Goal: Task Accomplishment & Management: Complete application form

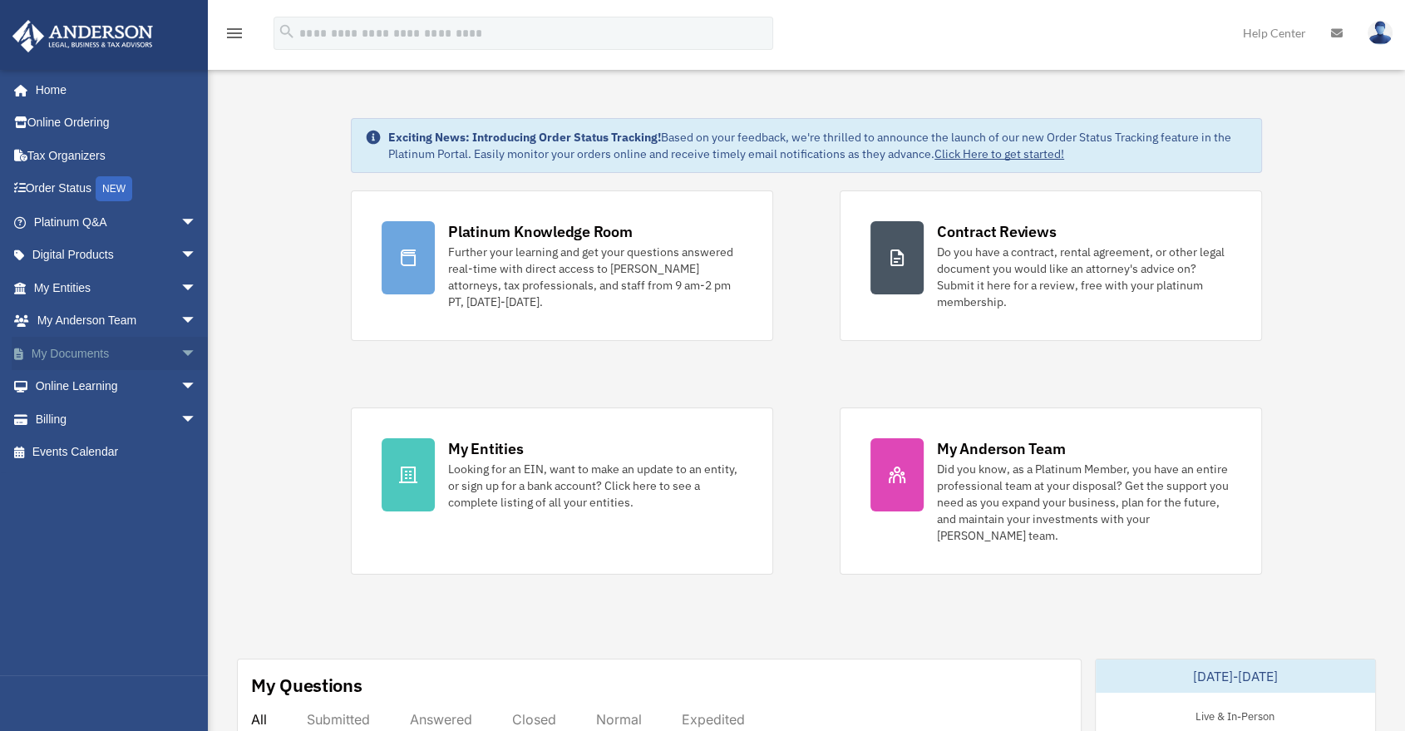
click at [180, 352] on span "arrow_drop_down" at bounding box center [196, 354] width 33 height 34
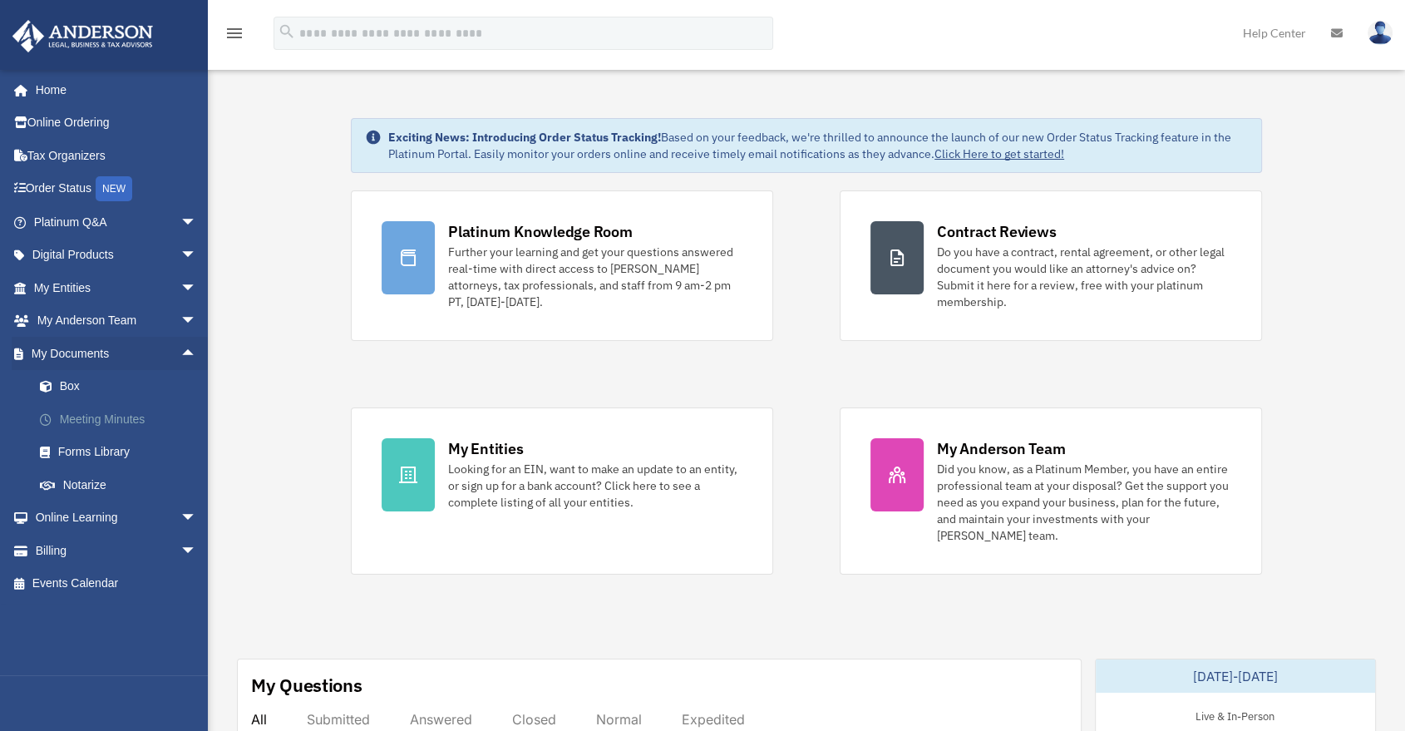
click at [115, 419] on link "Meeting Minutes" at bounding box center [122, 418] width 199 height 33
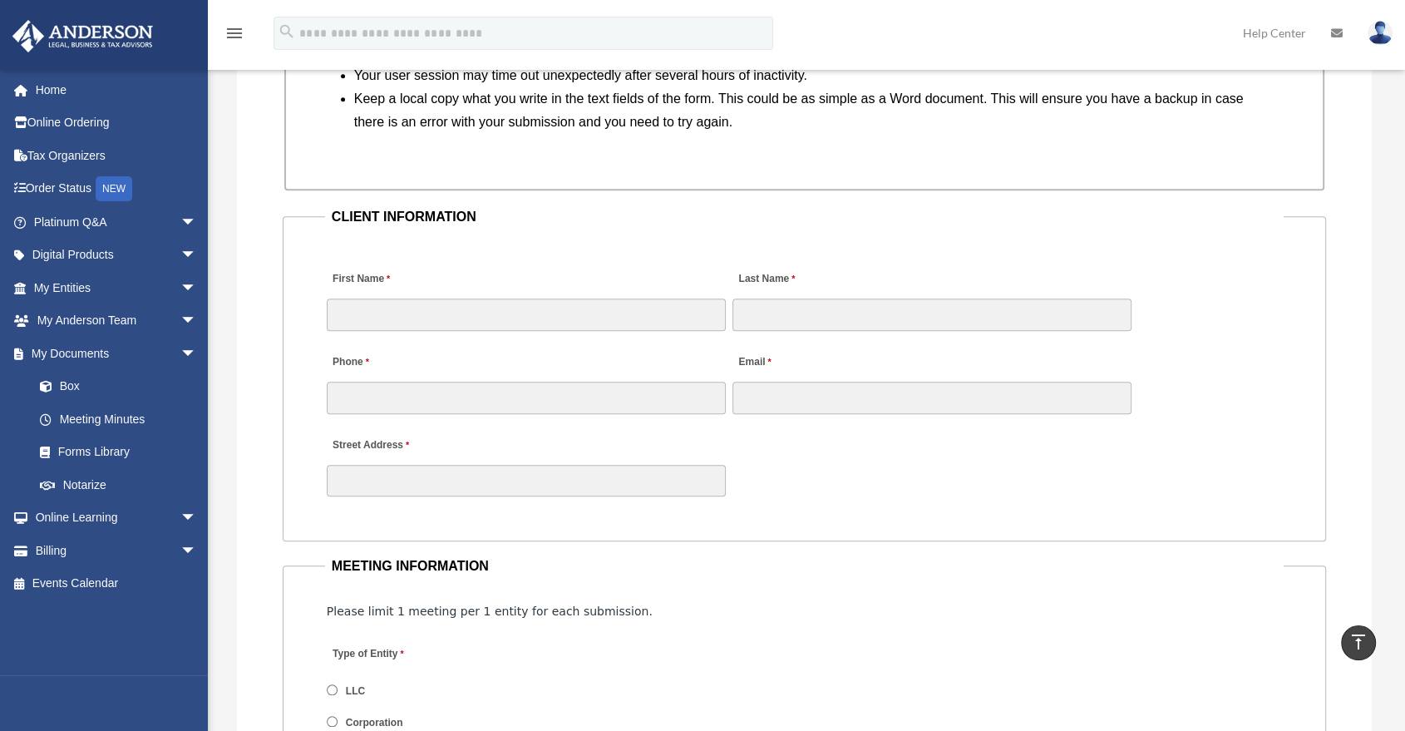
scroll to position [1570, 0]
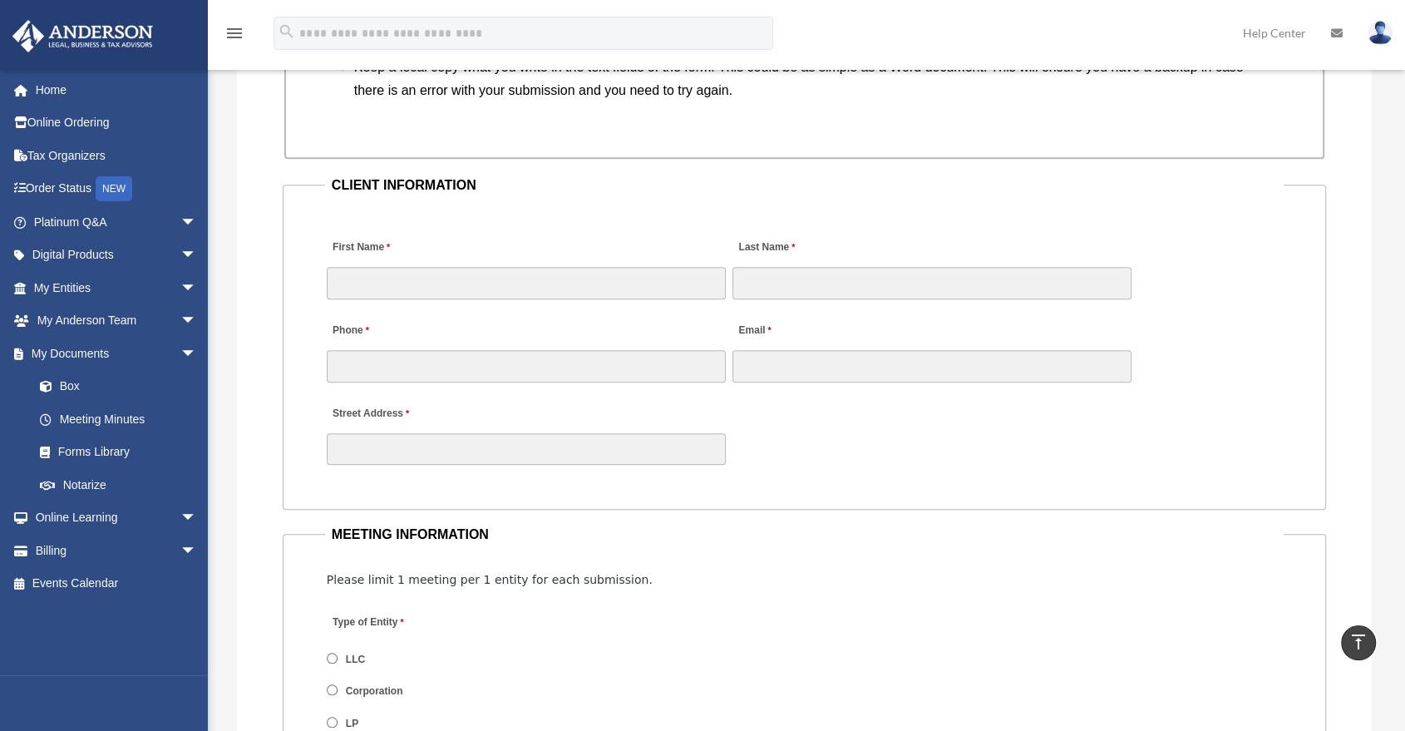
click at [818, 407] on div "Street Address" at bounding box center [804, 430] width 959 height 73
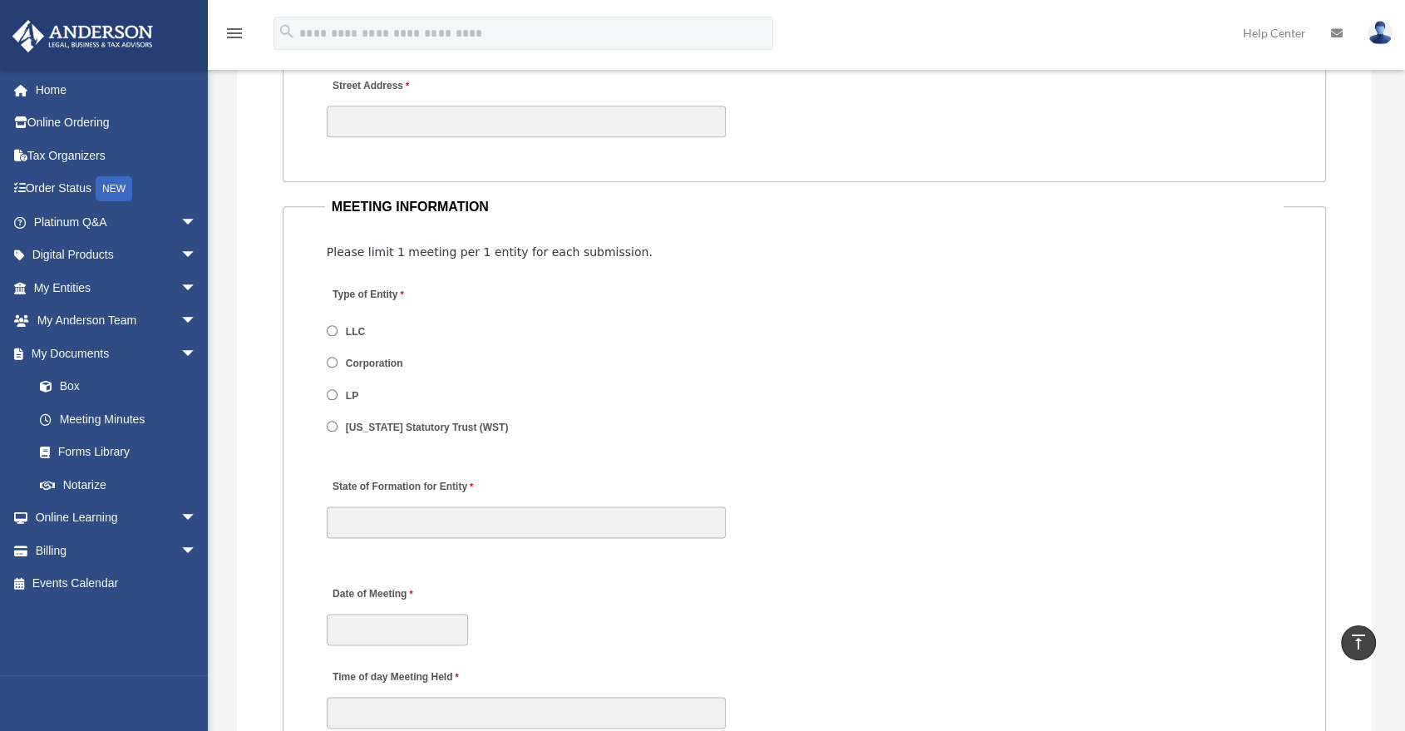
scroll to position [1940, 0]
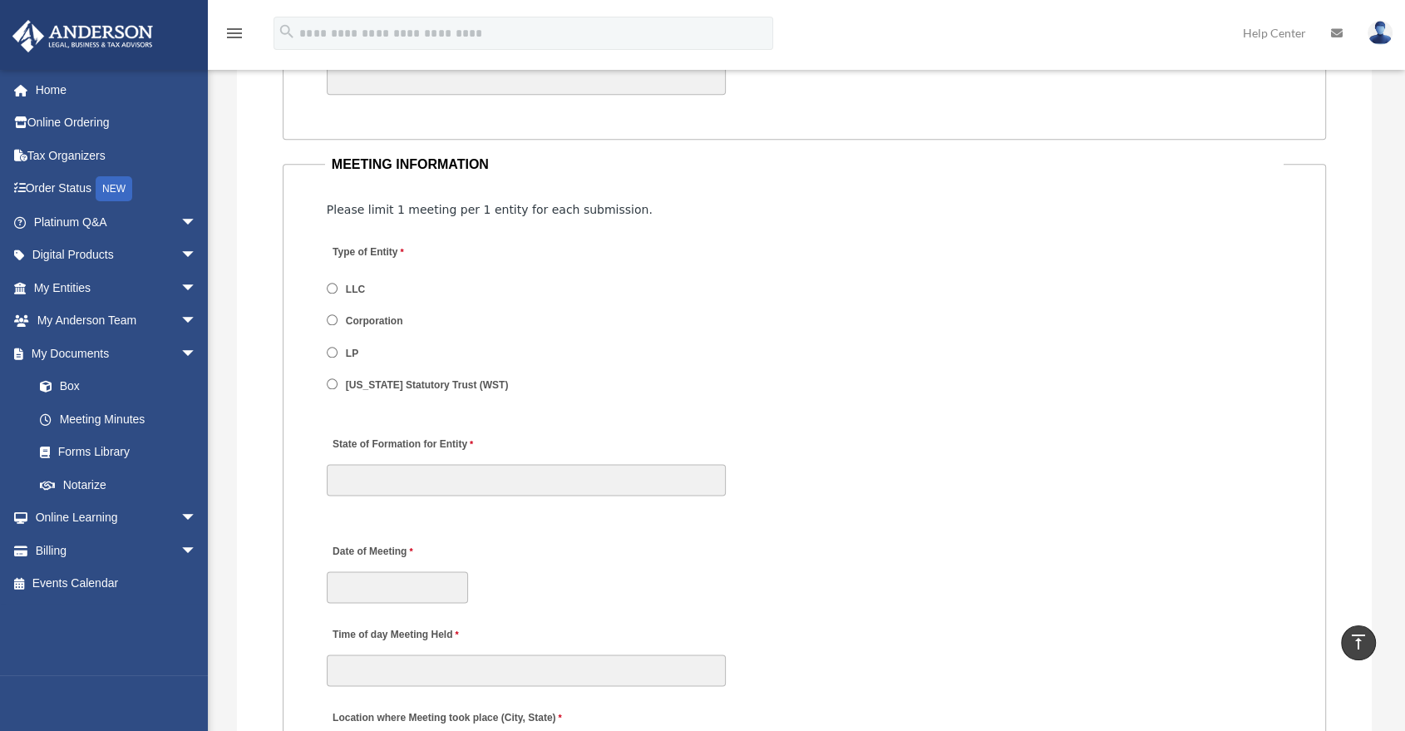
click at [347, 289] on label "LLC" at bounding box center [356, 290] width 31 height 15
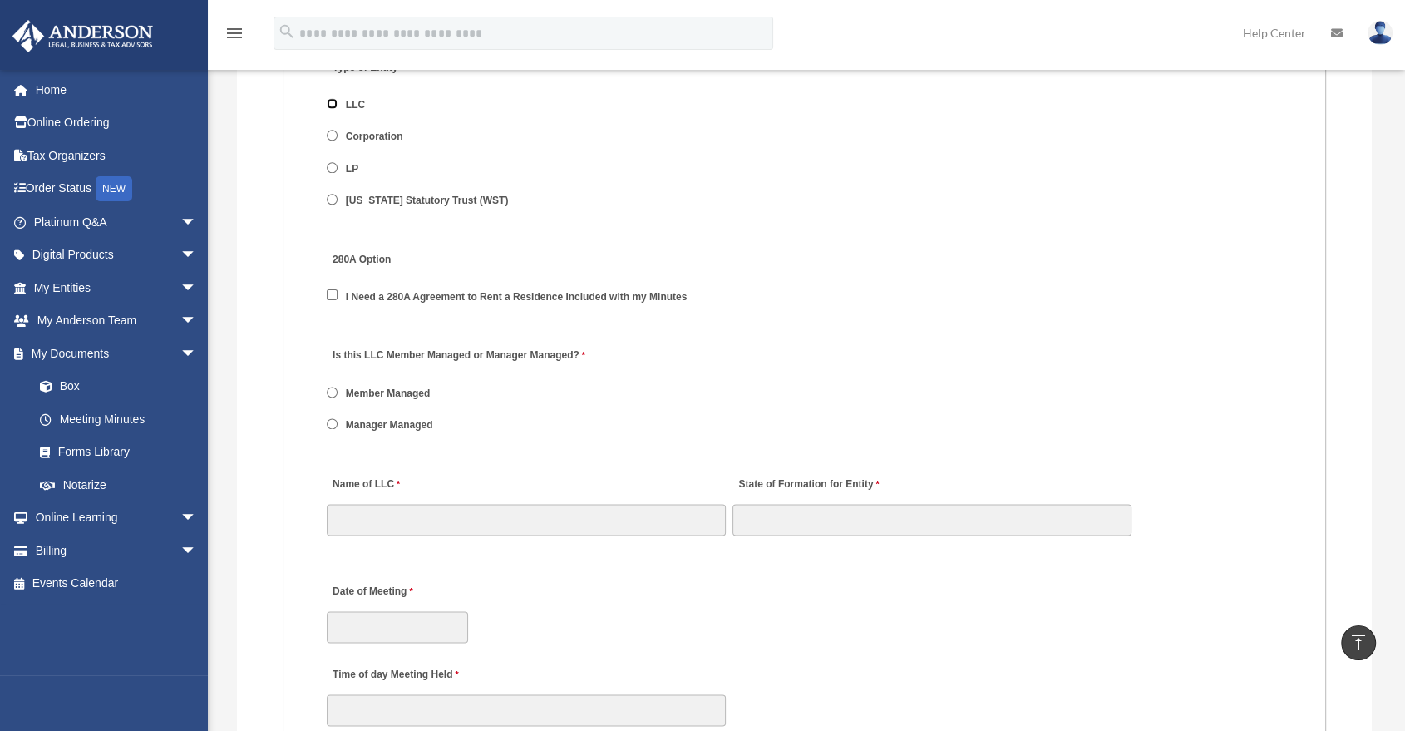
scroll to position [2217, 0]
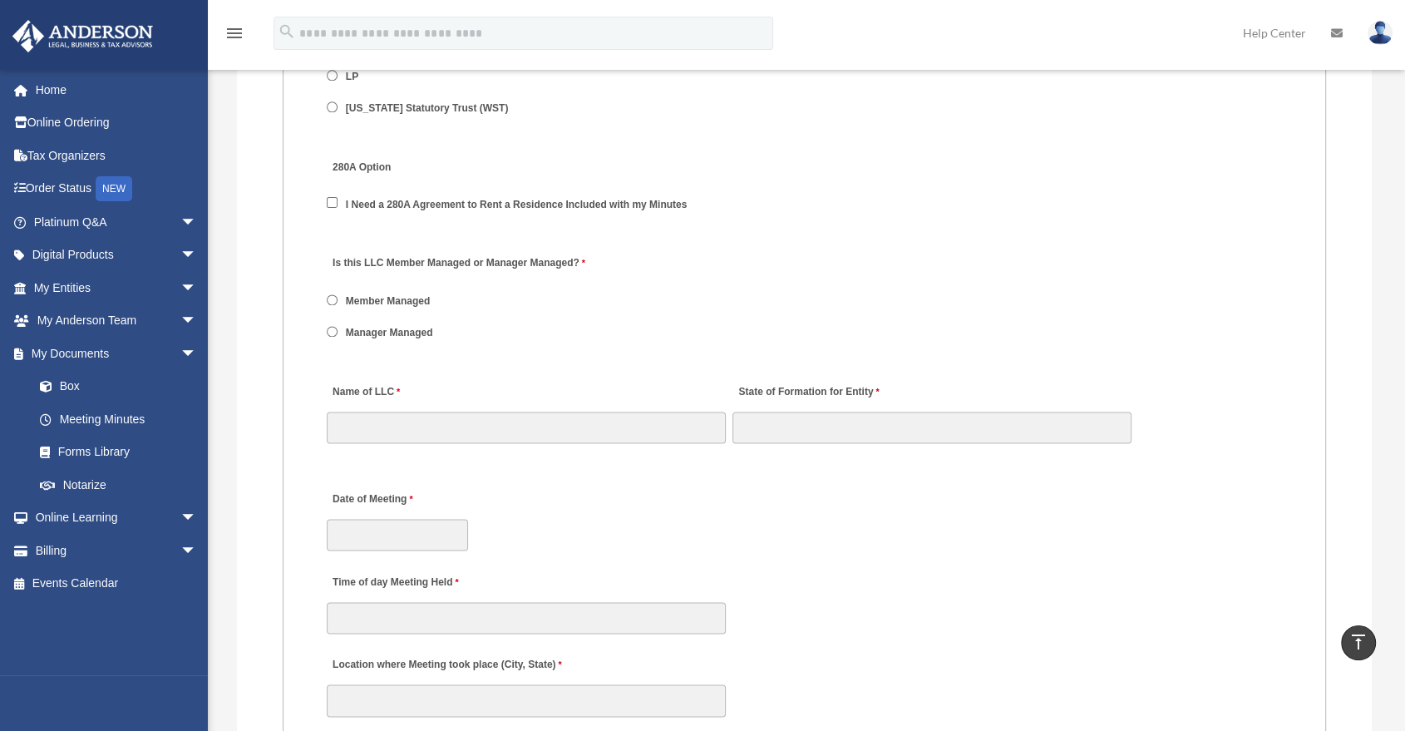
click at [368, 330] on label "Manager Managed" at bounding box center [390, 333] width 98 height 15
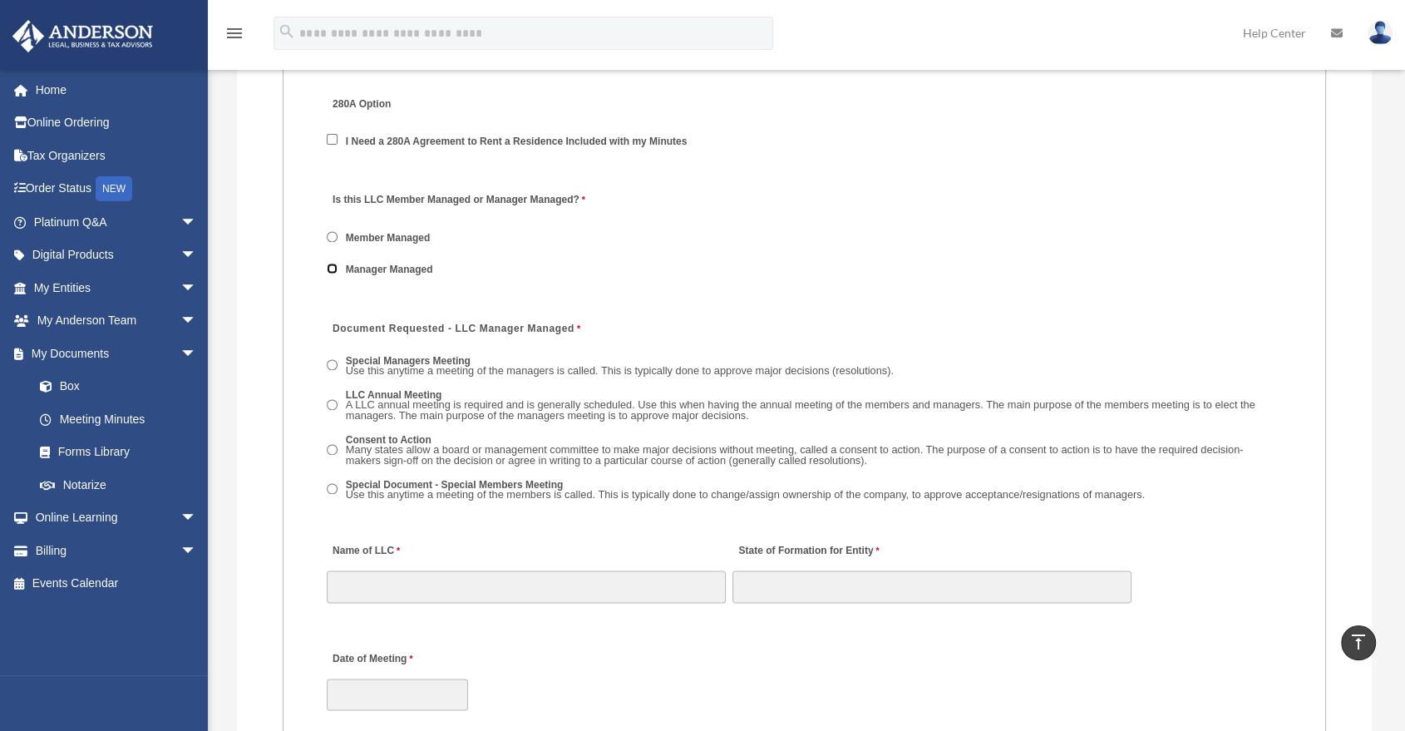
scroll to position [2309, 0]
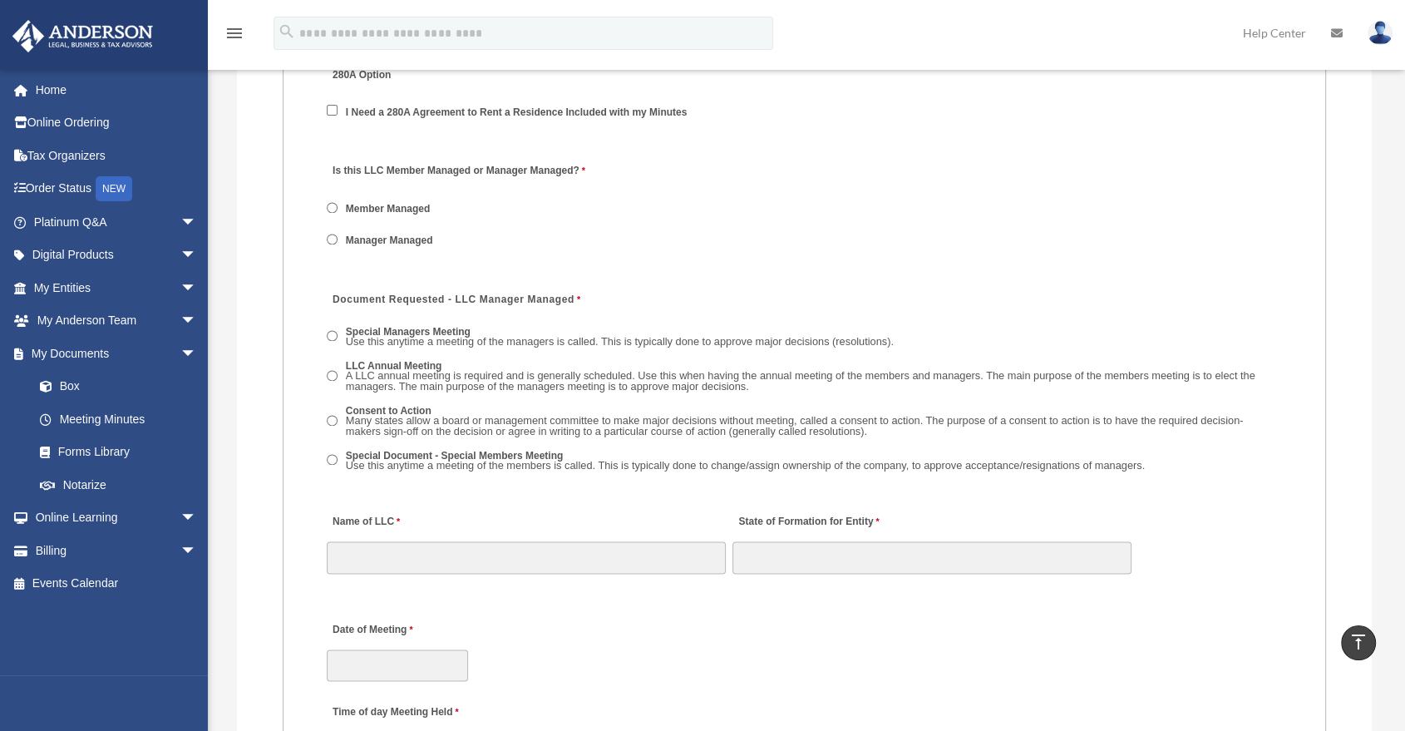
click at [454, 457] on label "Special Document - Special Members Meeting Use this anytime a meeting of the me…" at bounding box center [746, 462] width 810 height 26
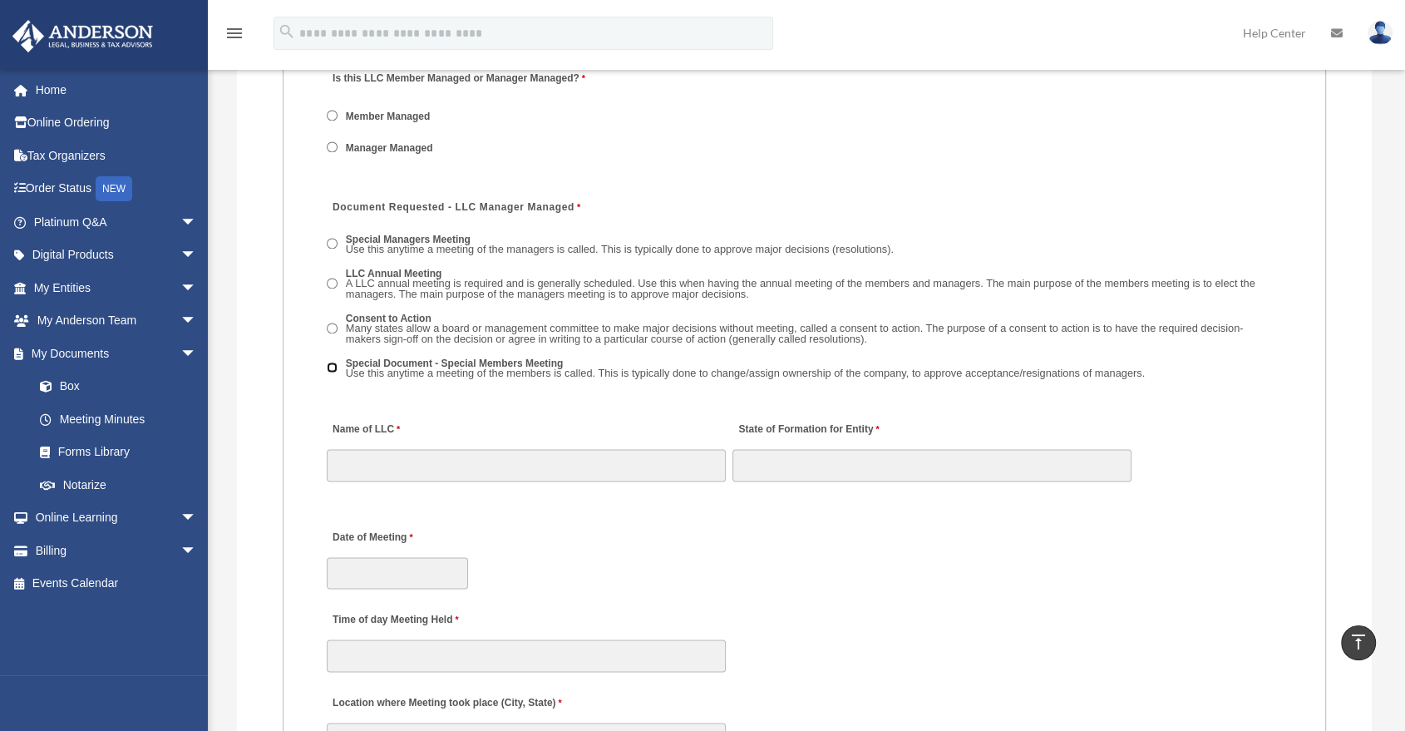
scroll to position [2494, 0]
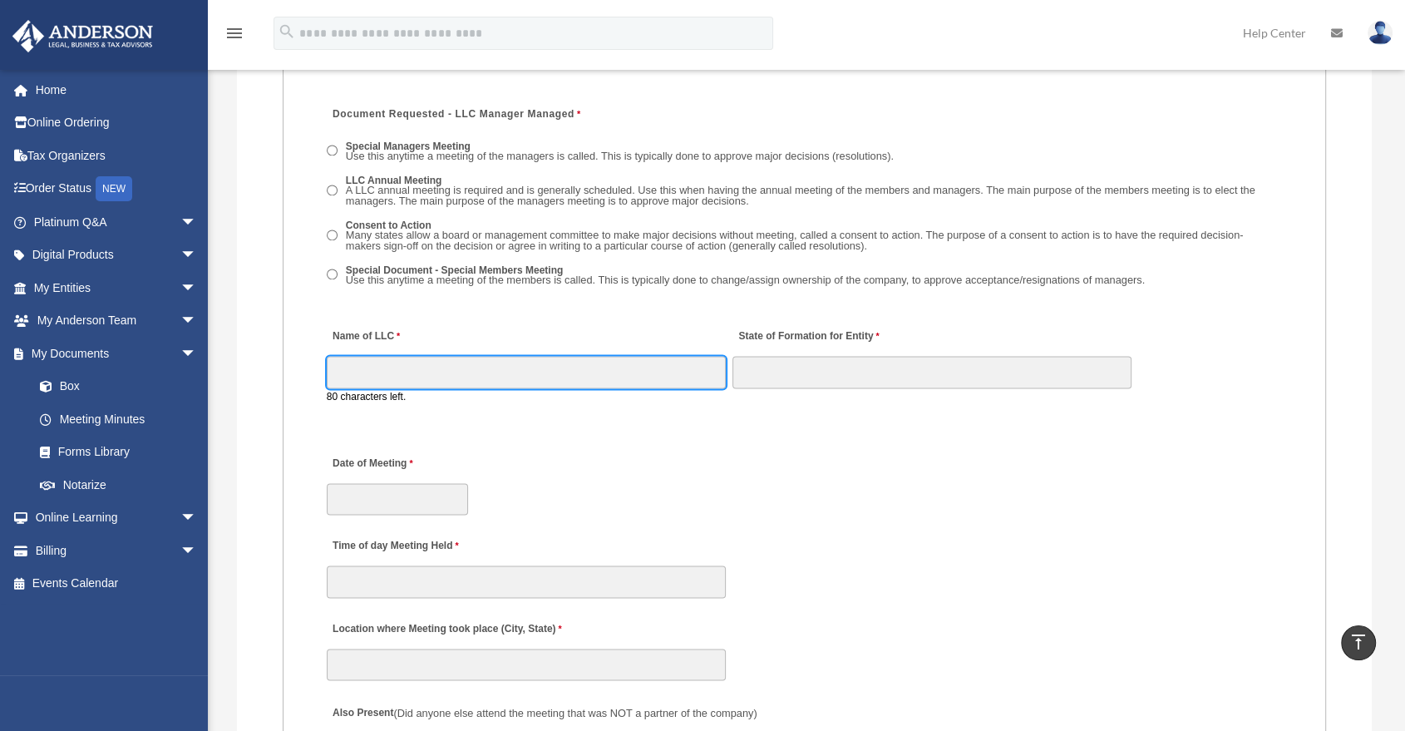
click at [510, 372] on input "Name of LLC" at bounding box center [526, 372] width 399 height 32
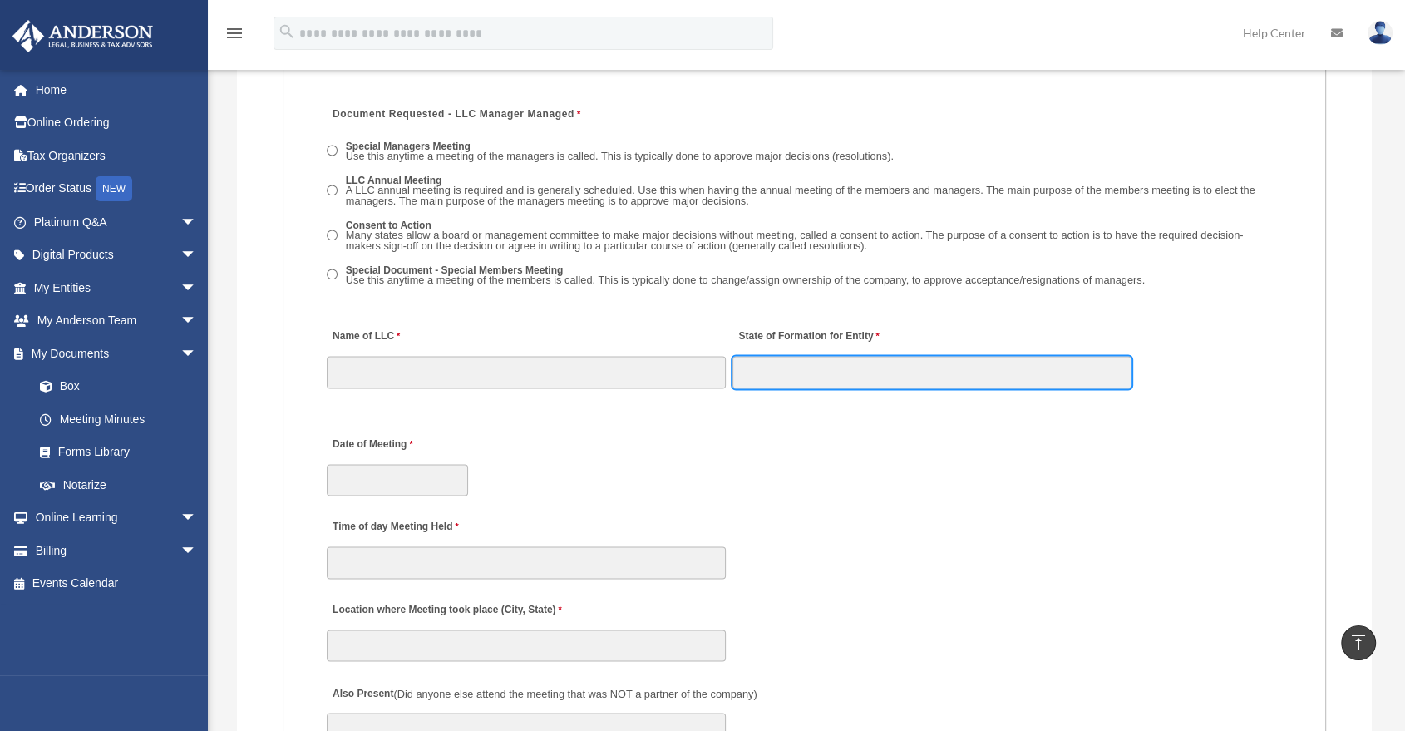
click at [834, 370] on input "State of Formation for Entity" at bounding box center [932, 372] width 399 height 32
drag, startPoint x: 731, startPoint y: 443, endPoint x: 752, endPoint y: 414, distance: 35.8
click at [731, 443] on div "Date of Meeting" at bounding box center [804, 460] width 959 height 73
click at [780, 374] on input "State of Formation for Entity" at bounding box center [932, 372] width 399 height 32
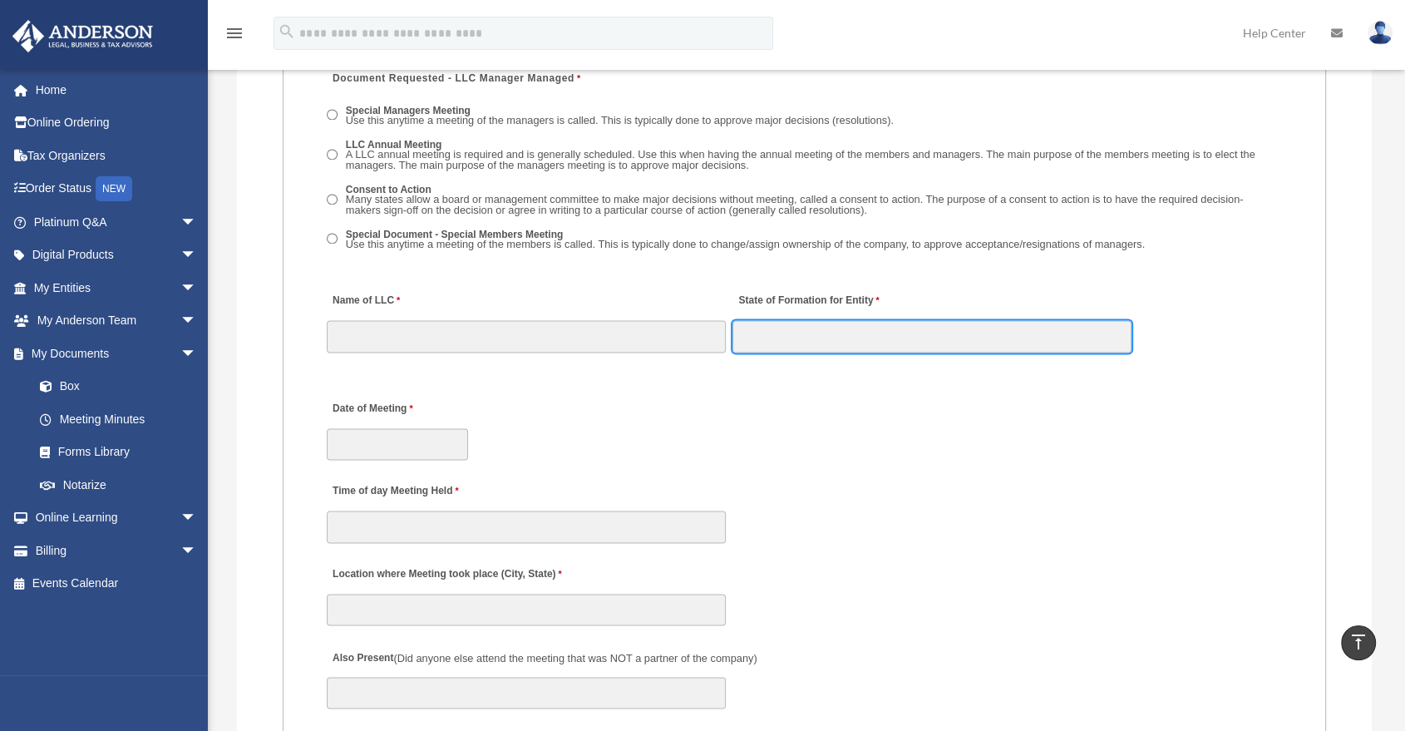
scroll to position [2587, 0]
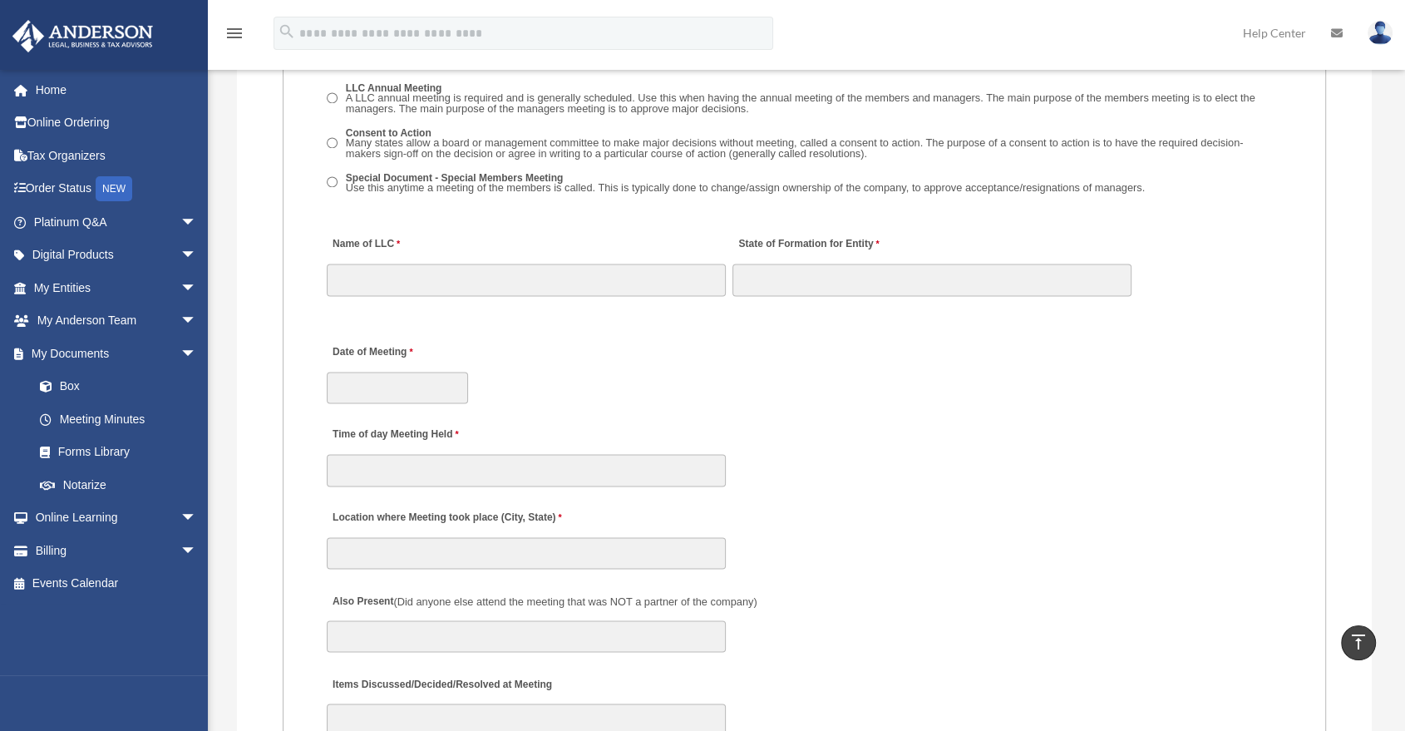
click at [566, 421] on div "Time of day Meeting Held" at bounding box center [804, 451] width 959 height 73
click at [425, 389] on input "Date of Meeting" at bounding box center [397, 388] width 141 height 32
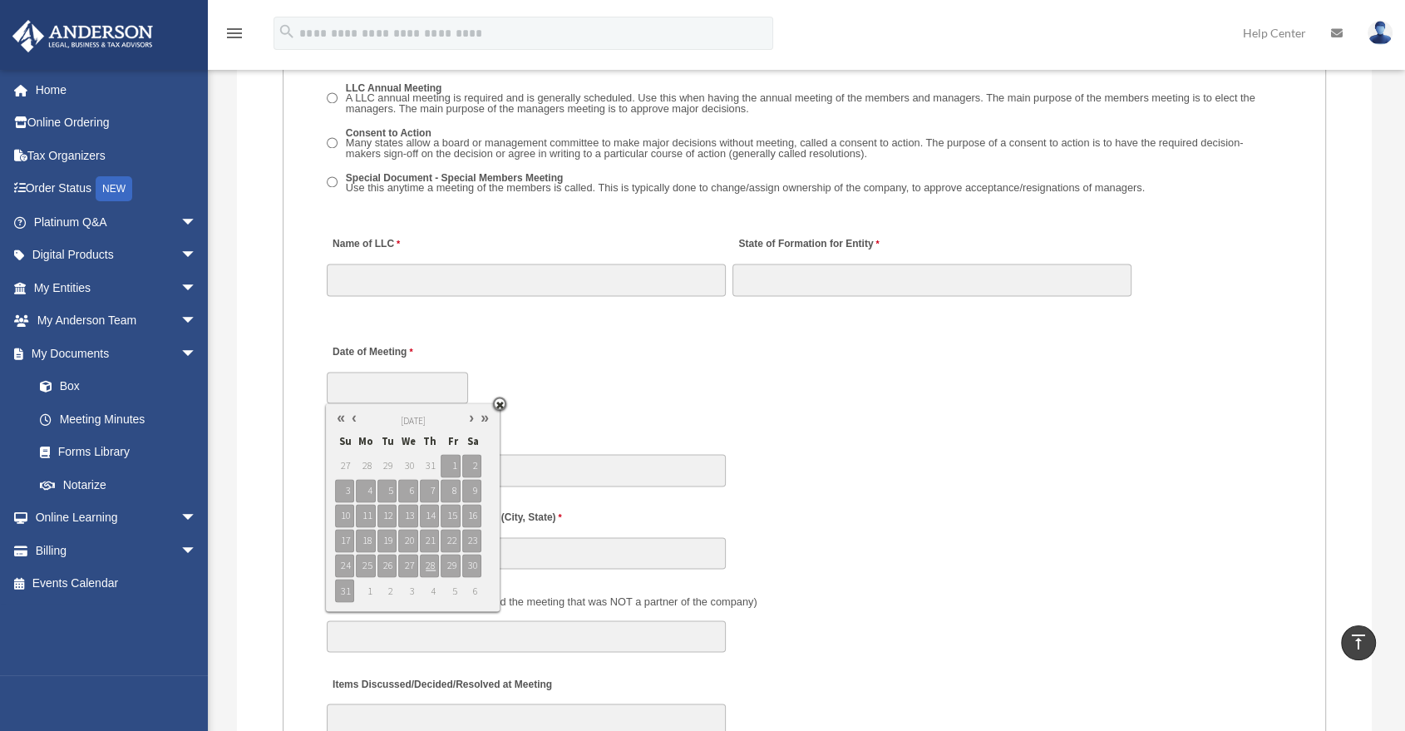
click at [792, 450] on div "Time of day Meeting Held" at bounding box center [804, 451] width 959 height 73
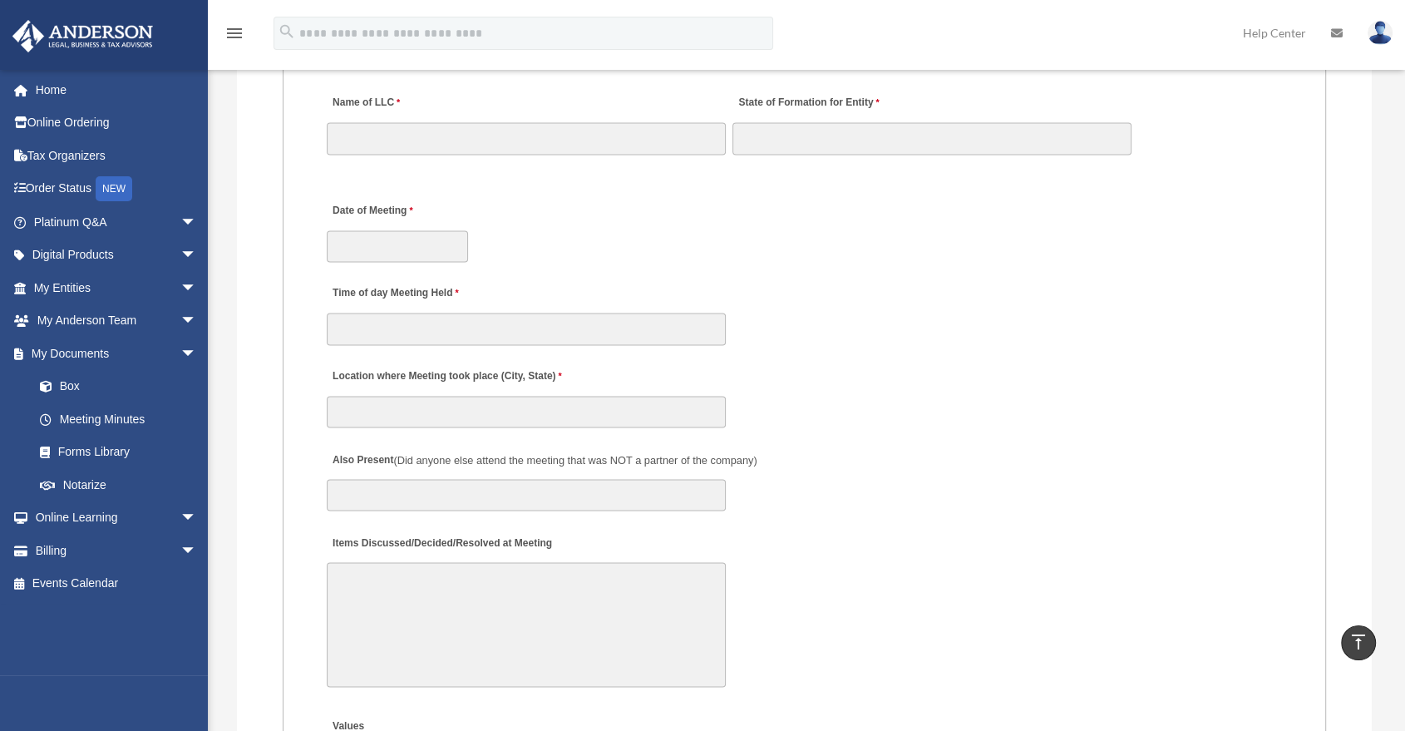
scroll to position [2771, 0]
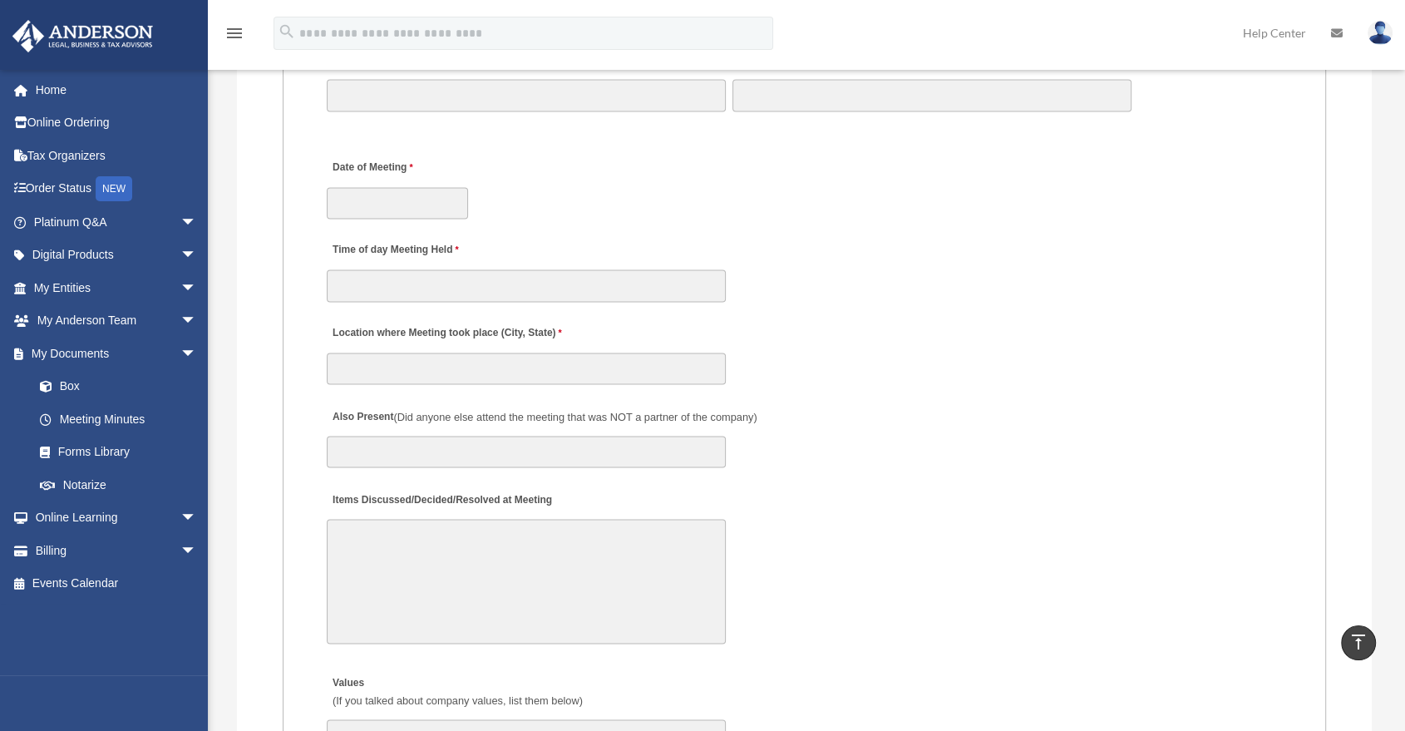
click at [825, 294] on div "Time of day Meeting Held" at bounding box center [804, 266] width 959 height 73
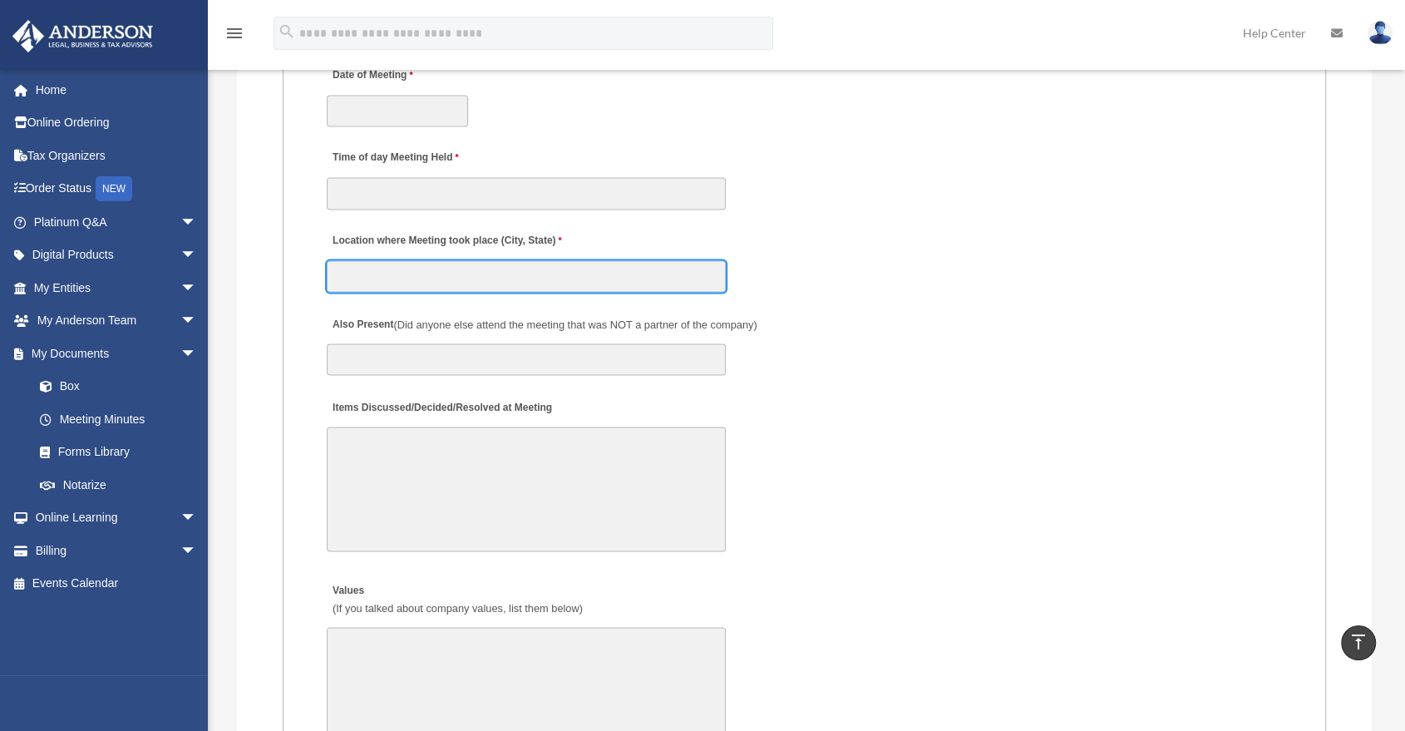
click at [451, 274] on input "Location where Meeting took place (City, State)" at bounding box center [526, 276] width 399 height 32
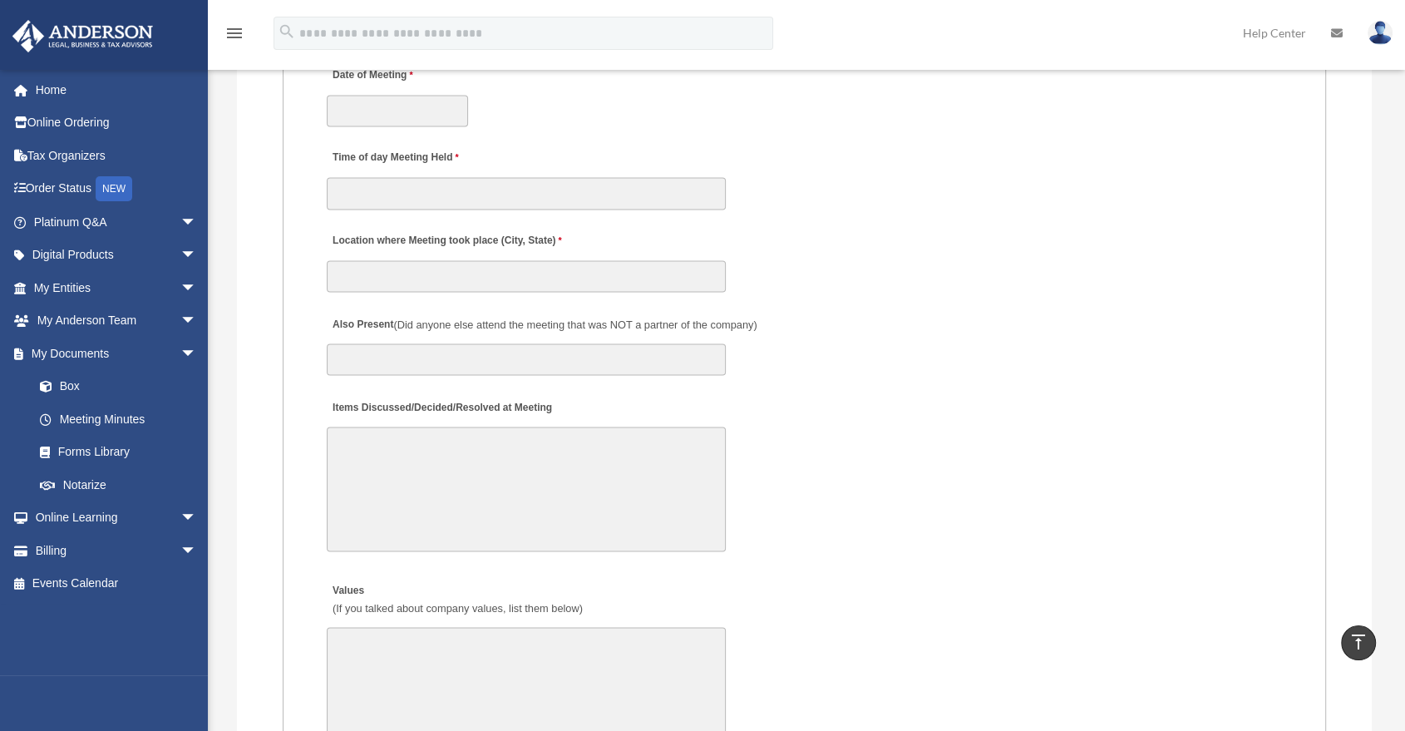
click at [923, 274] on div "Location where Meeting took place (City, State)" at bounding box center [804, 257] width 959 height 73
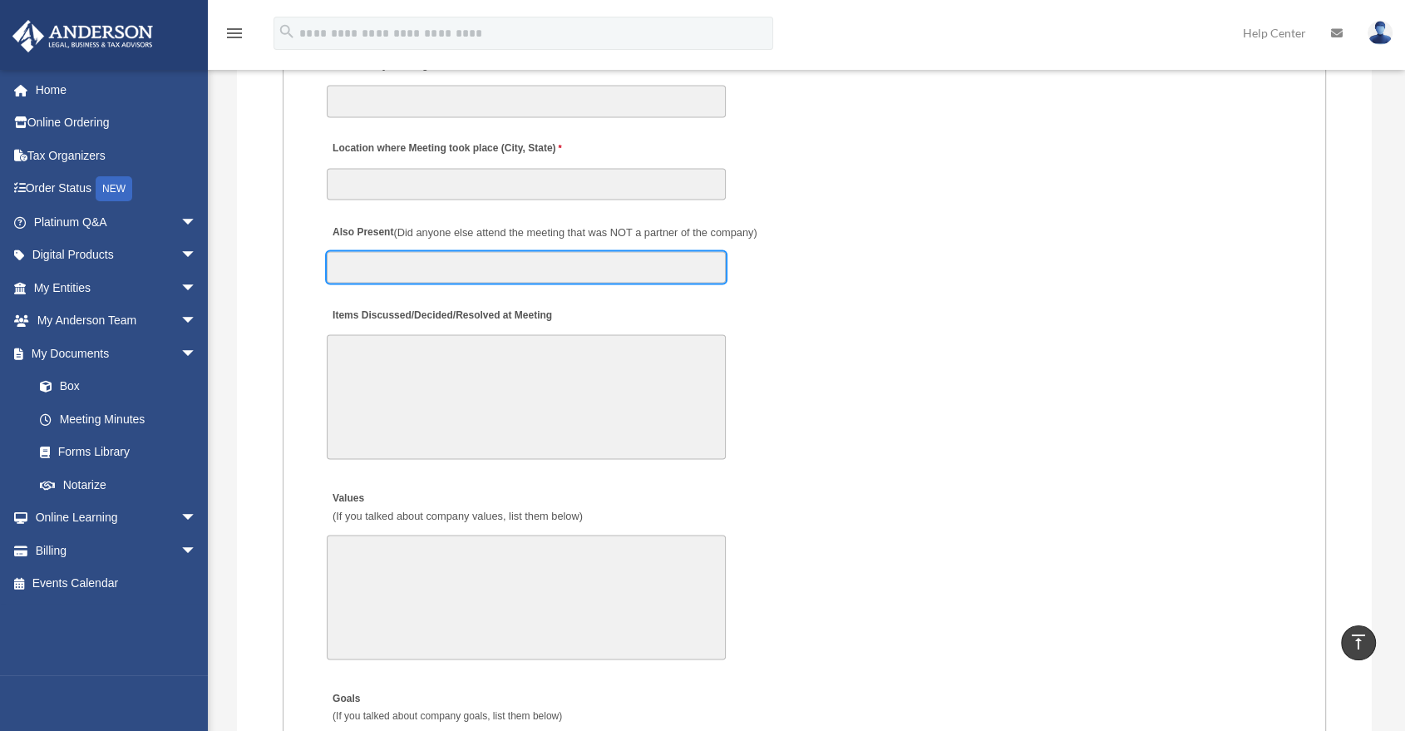
click at [468, 271] on input "Also Present (Did anyone else attend the meeting that was NOT a partner of the …" at bounding box center [526, 267] width 399 height 32
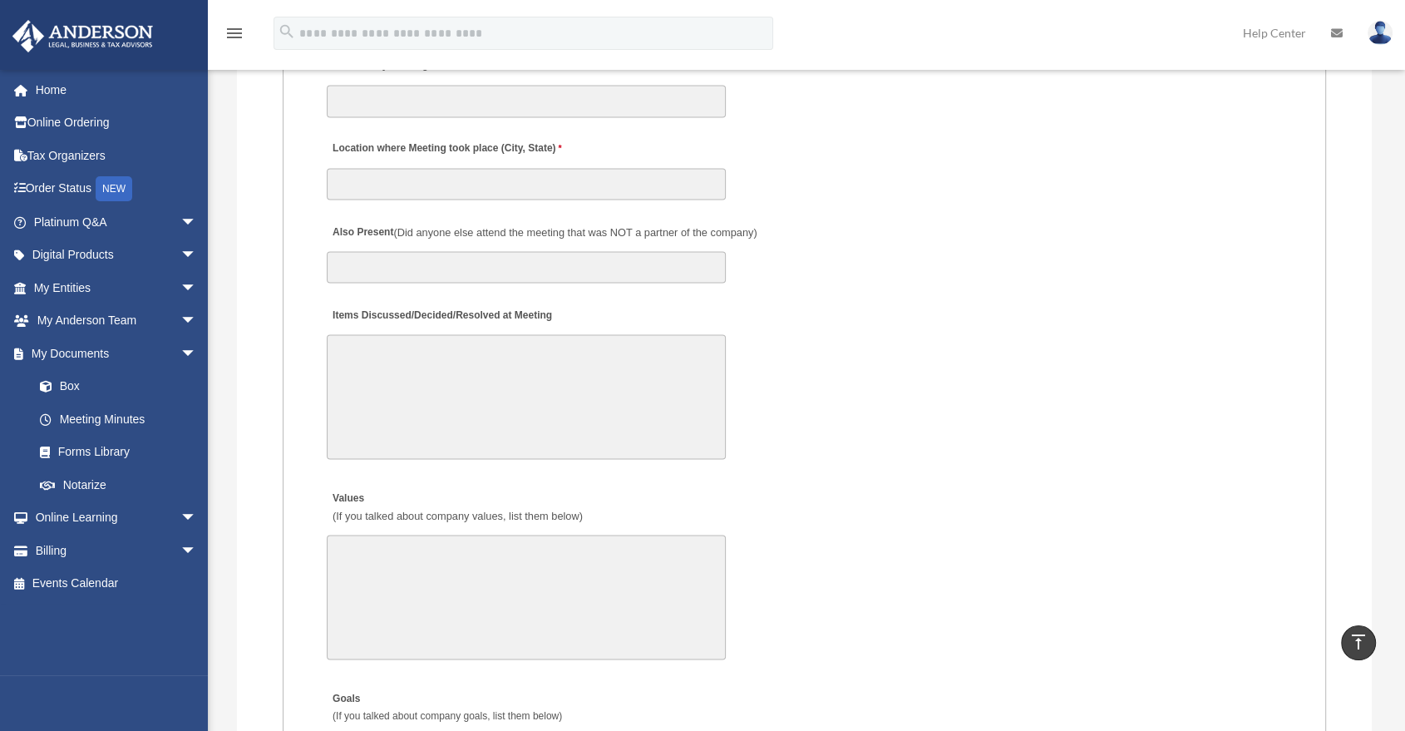
click at [778, 263] on div "Also Present (Did anyone else attend the meeting that was NOT a partner of the …" at bounding box center [804, 247] width 959 height 73
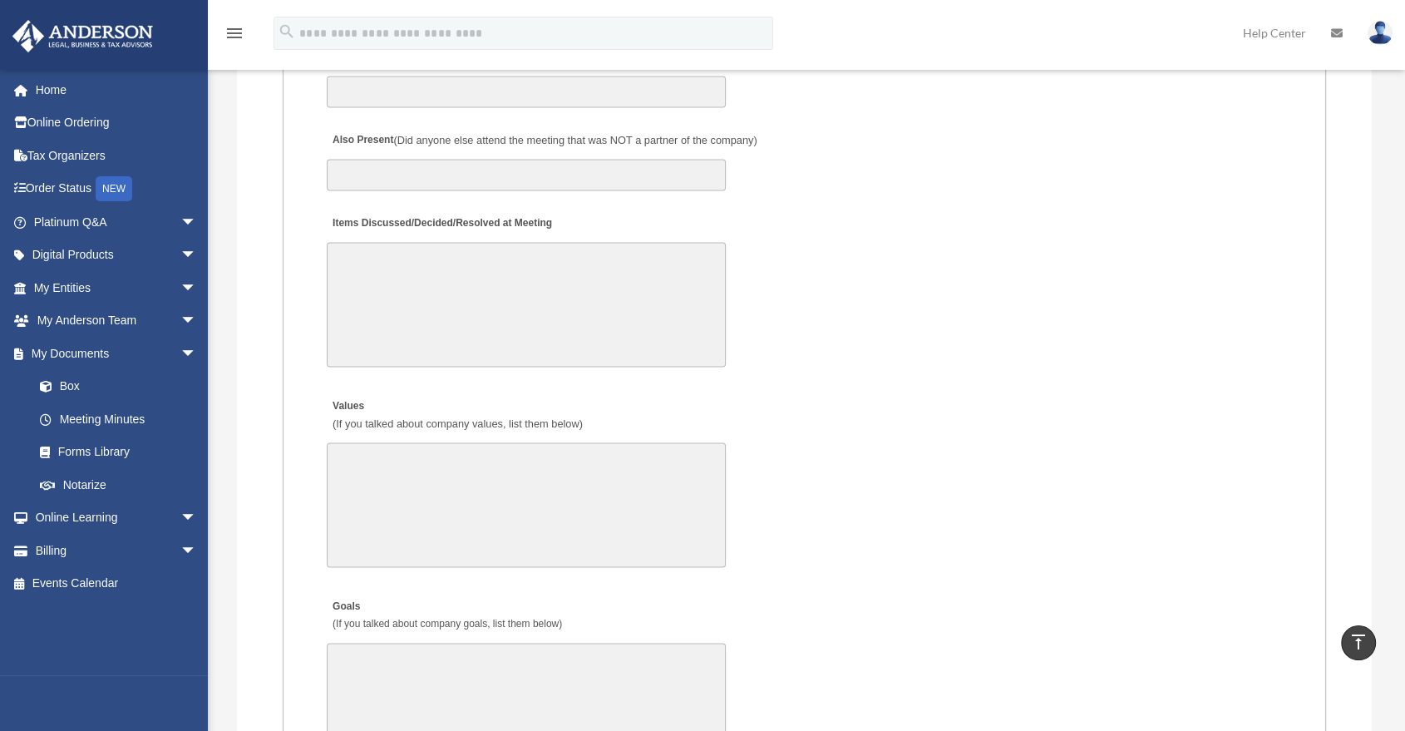
scroll to position [3141, 0]
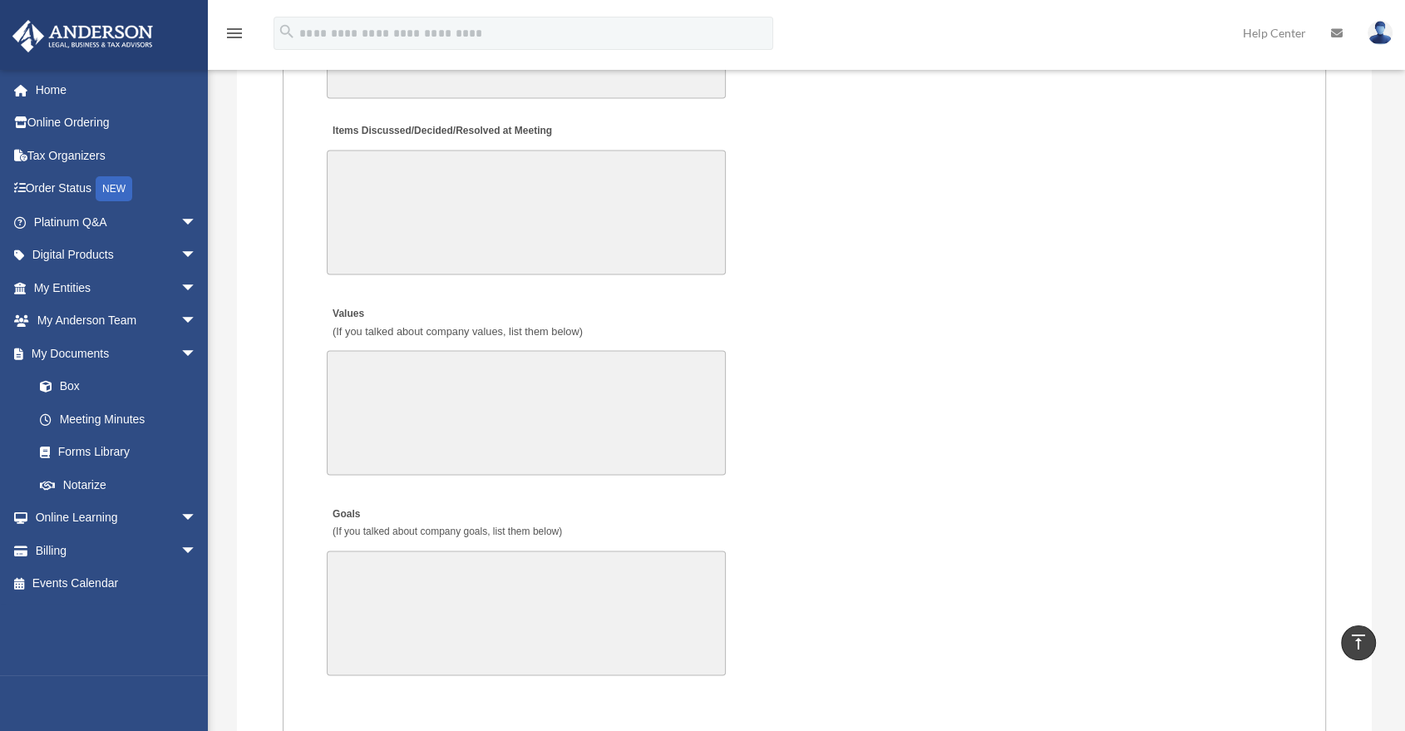
click at [406, 194] on textarea "Items Discussed/Decided/Resolved at Meeting" at bounding box center [526, 212] width 399 height 125
click at [554, 456] on textarea "Values (If you talked about company values, list them below)" at bounding box center [526, 412] width 399 height 125
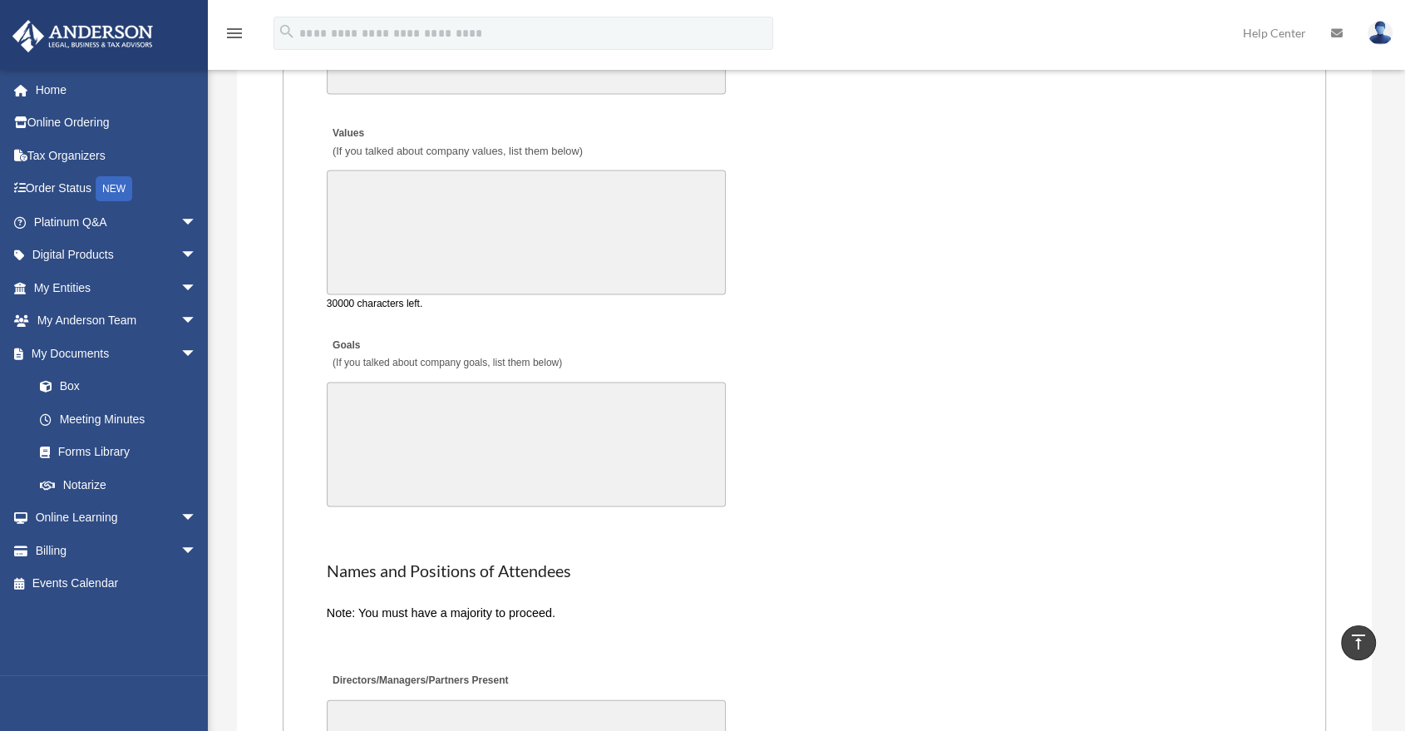
scroll to position [3326, 0]
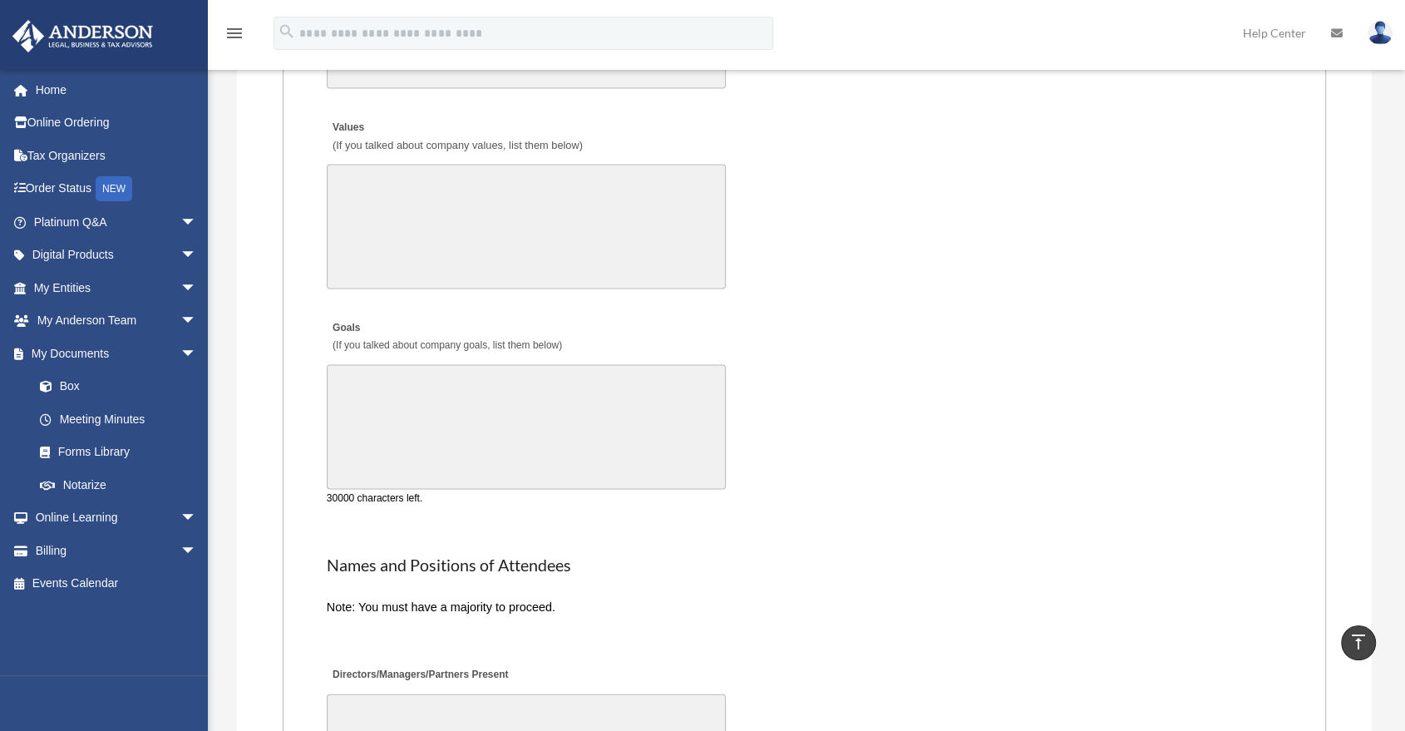
click at [585, 437] on textarea "Goals (If you talked about company goals, list them below)" at bounding box center [526, 427] width 399 height 125
click at [578, 265] on textarea "Values (If you talked about company values, list them below)" at bounding box center [526, 227] width 399 height 125
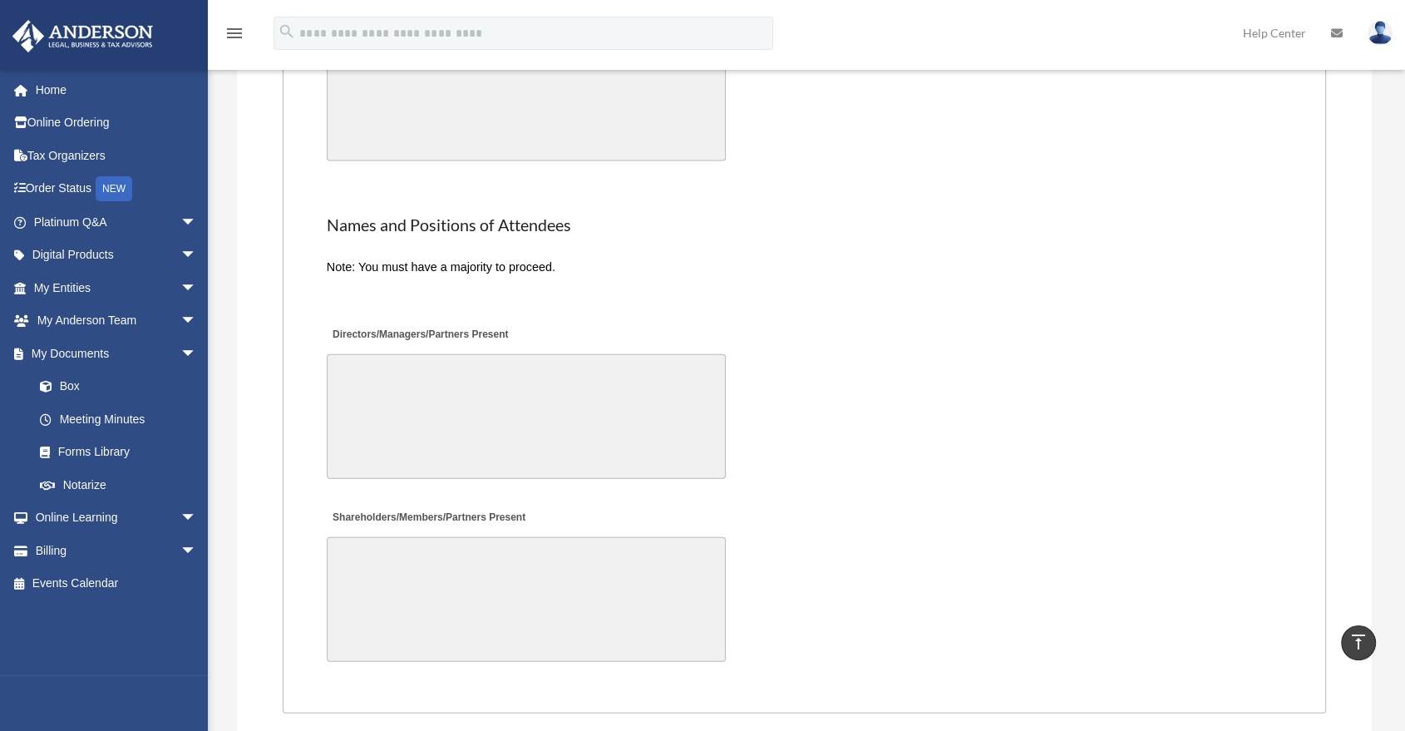
scroll to position [3787, 0]
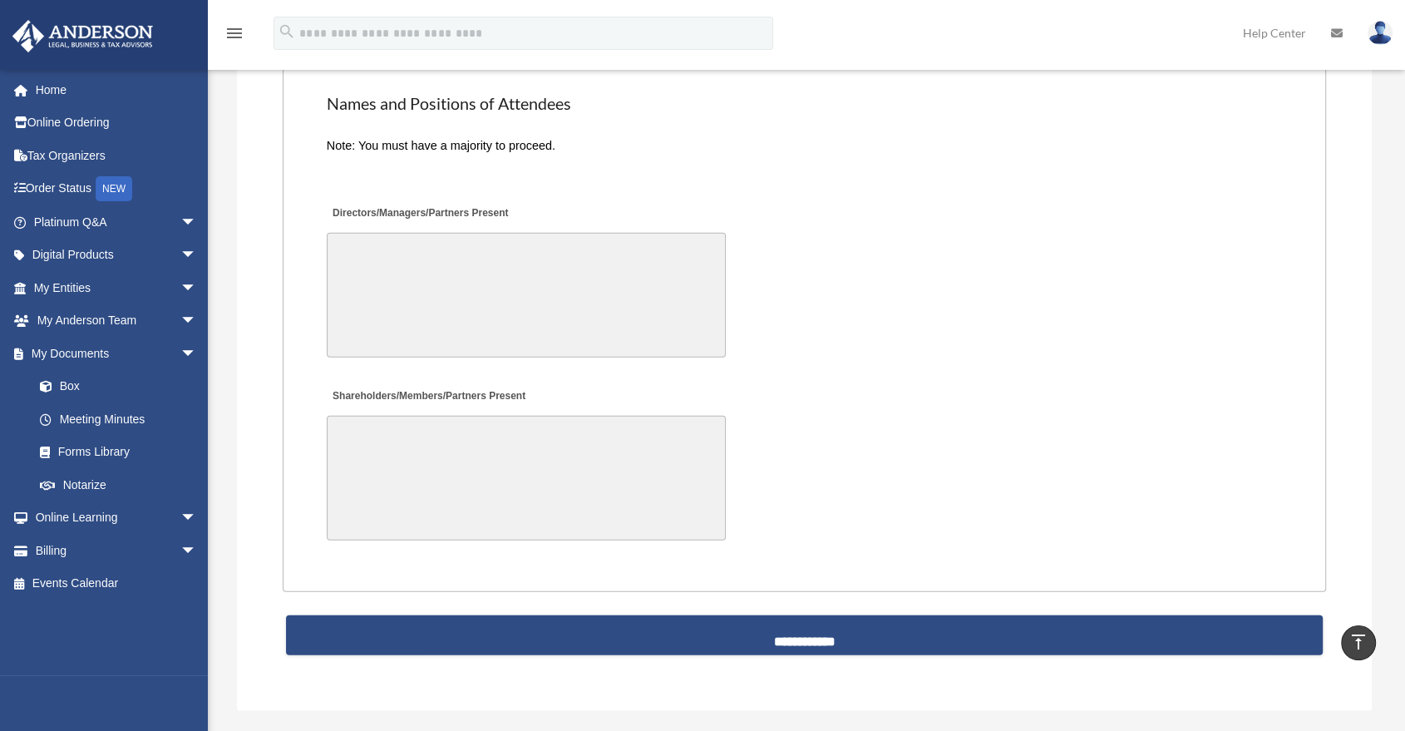
click at [408, 271] on textarea "Directors/Managers/Partners Present" at bounding box center [526, 295] width 399 height 125
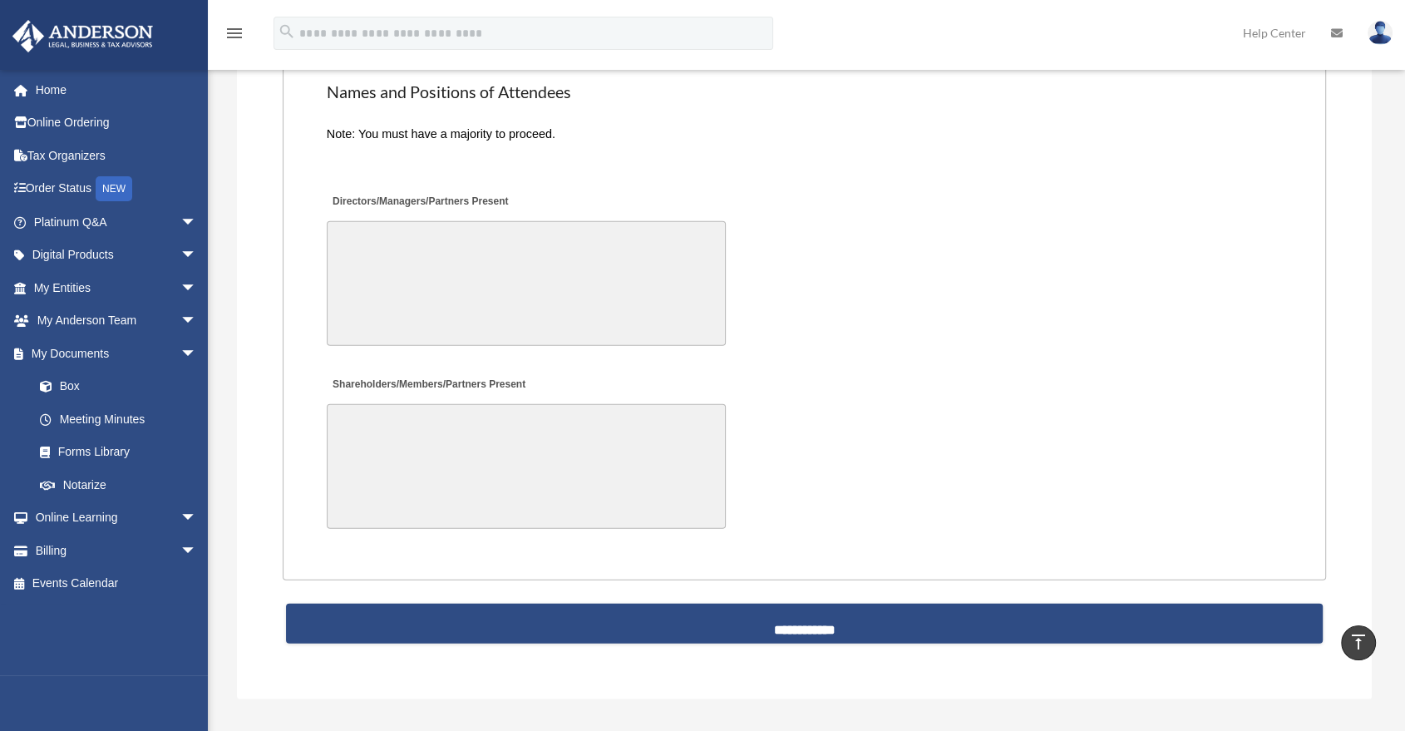
scroll to position [3776, 0]
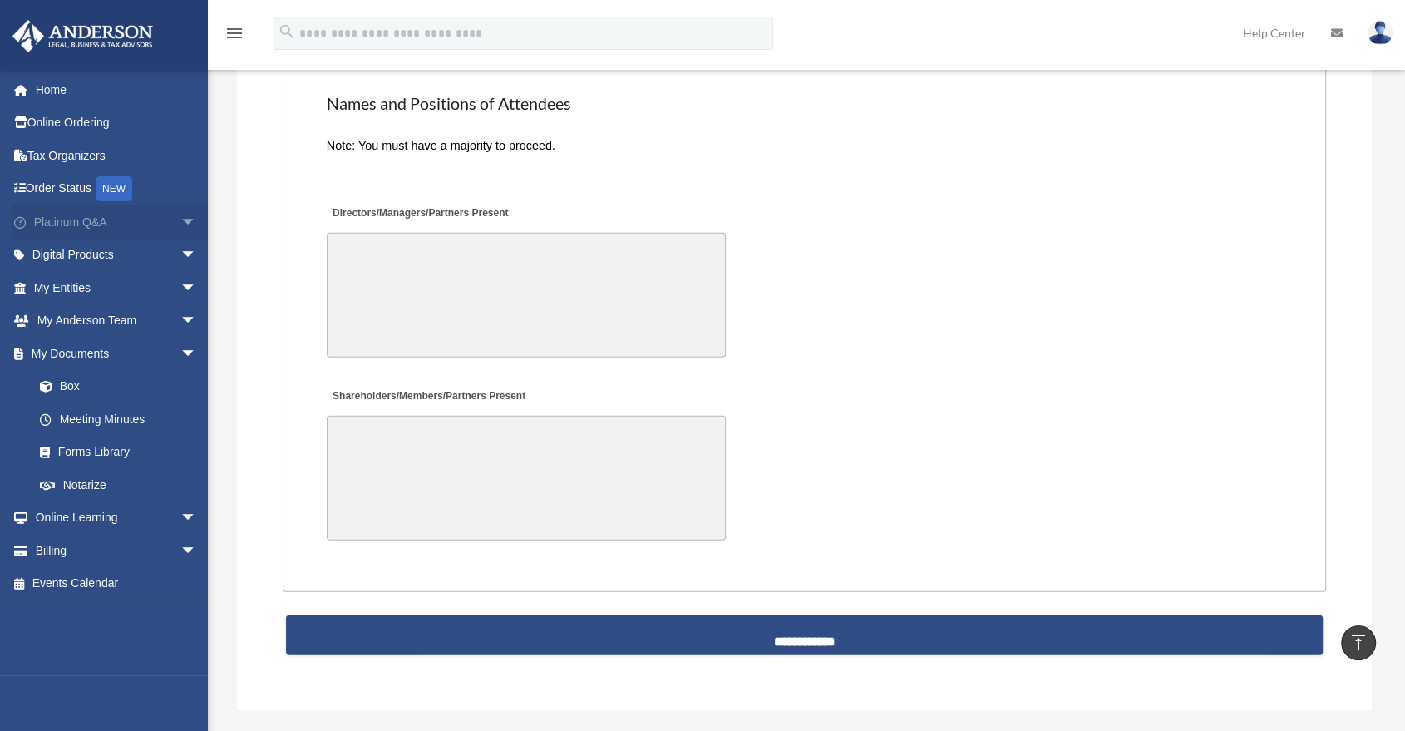
click at [181, 225] on span "arrow_drop_down" at bounding box center [196, 222] width 33 height 34
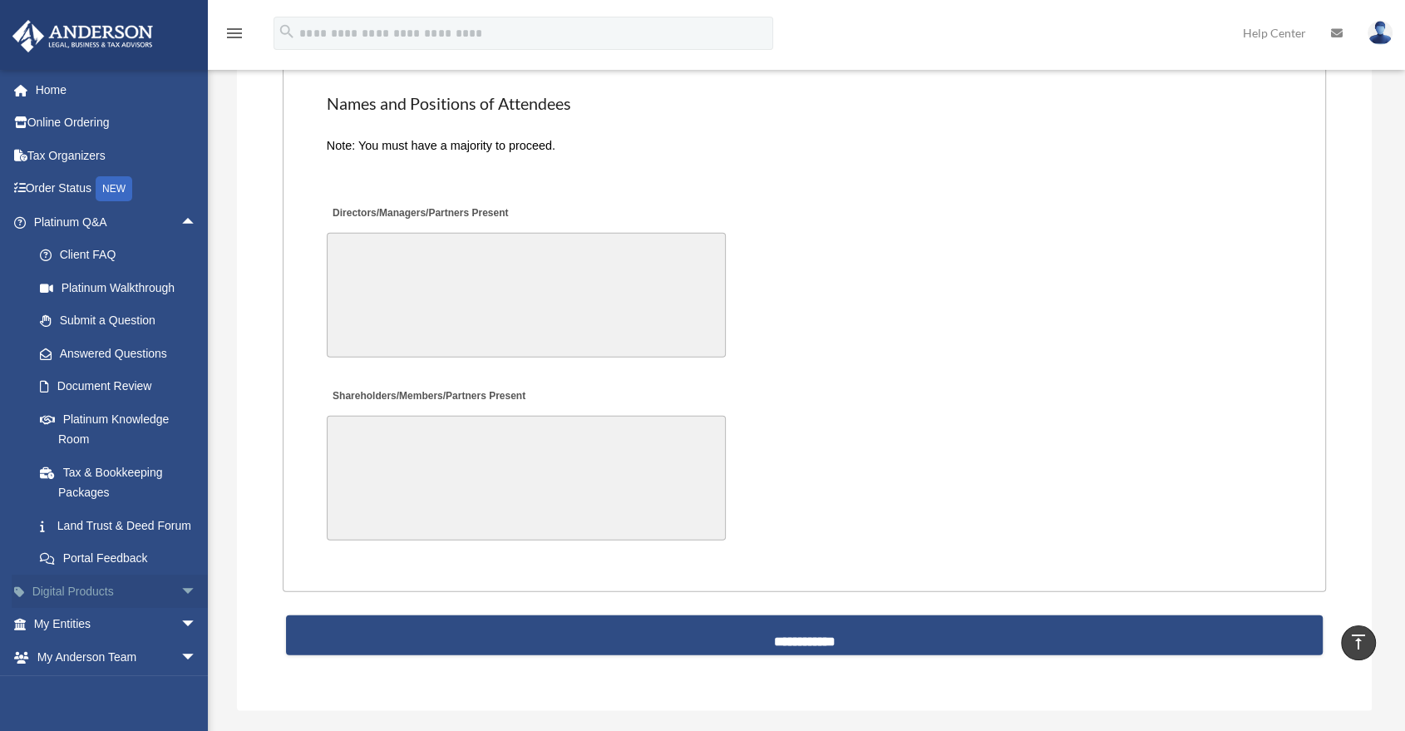
click at [180, 609] on span "arrow_drop_down" at bounding box center [196, 592] width 33 height 34
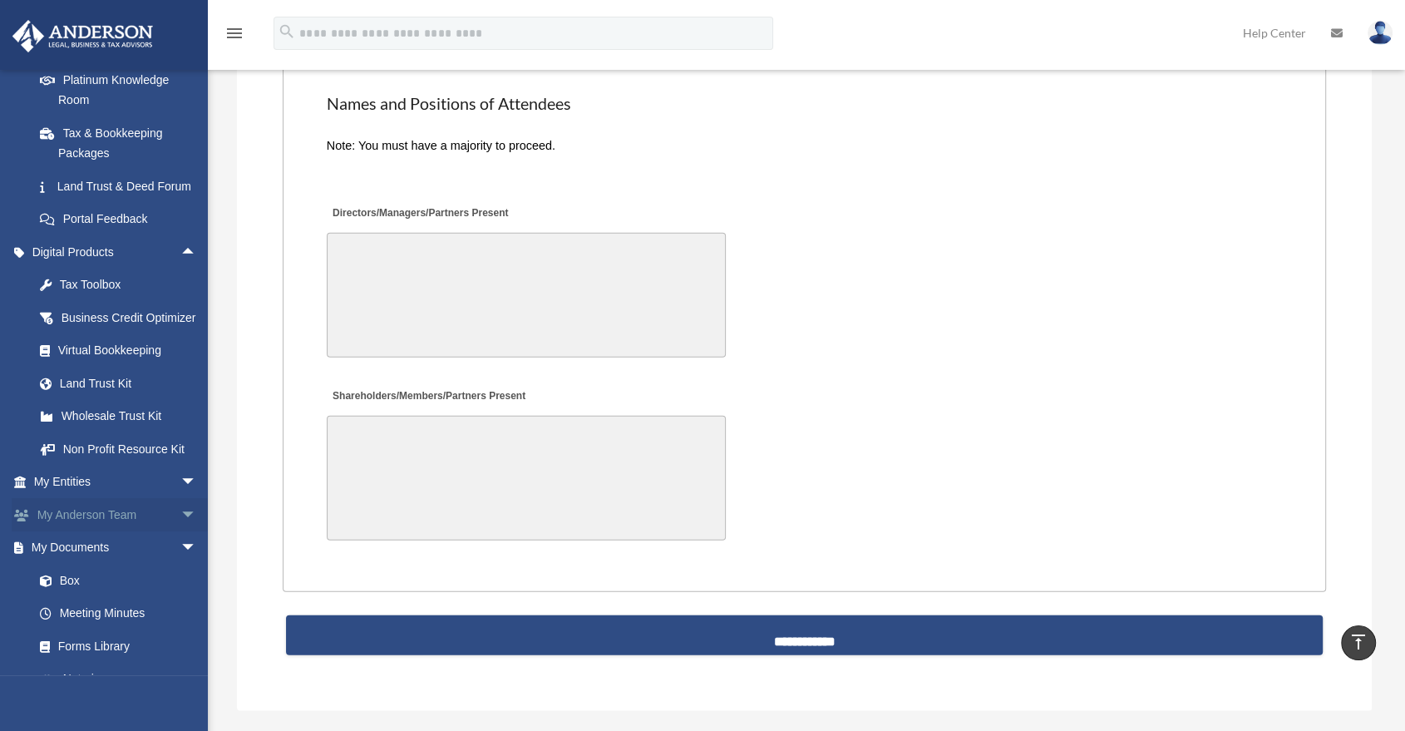
scroll to position [369, 0]
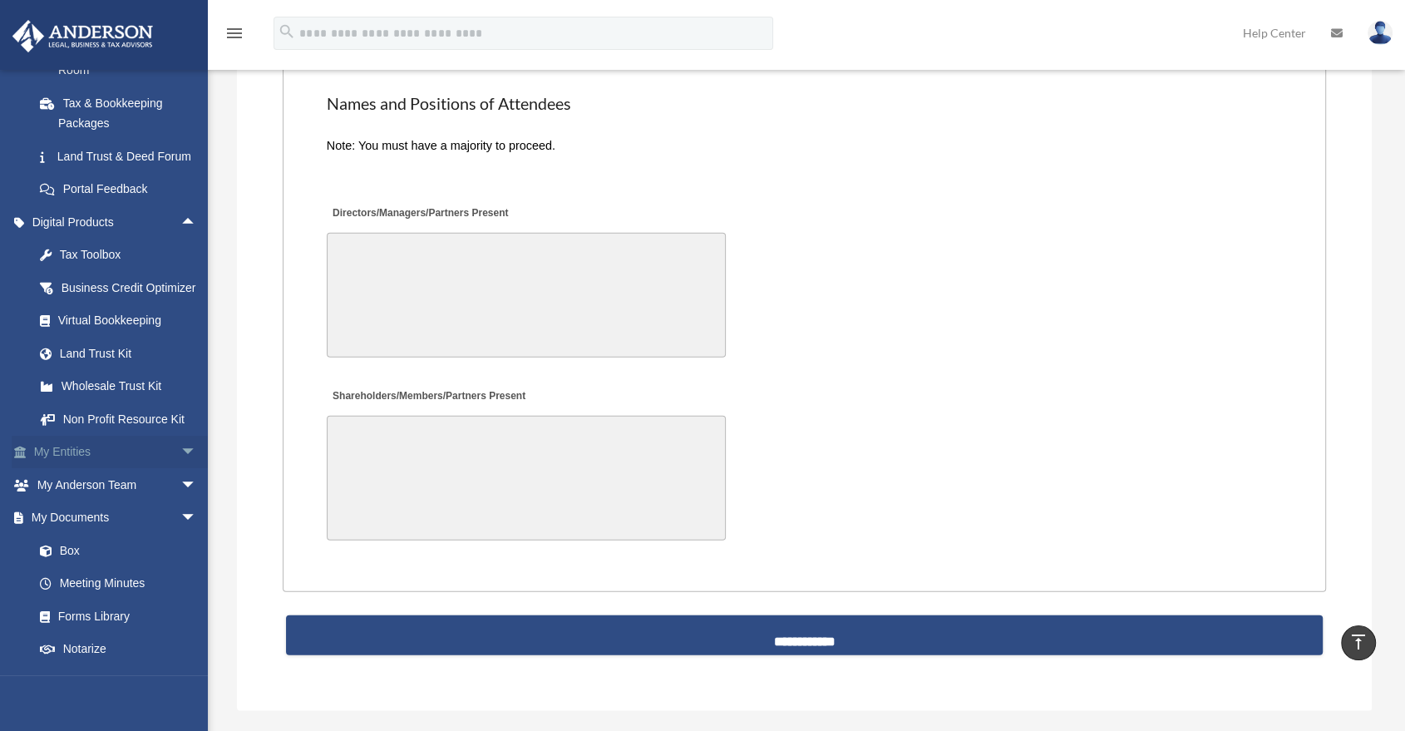
click at [180, 470] on span "arrow_drop_down" at bounding box center [196, 453] width 33 height 34
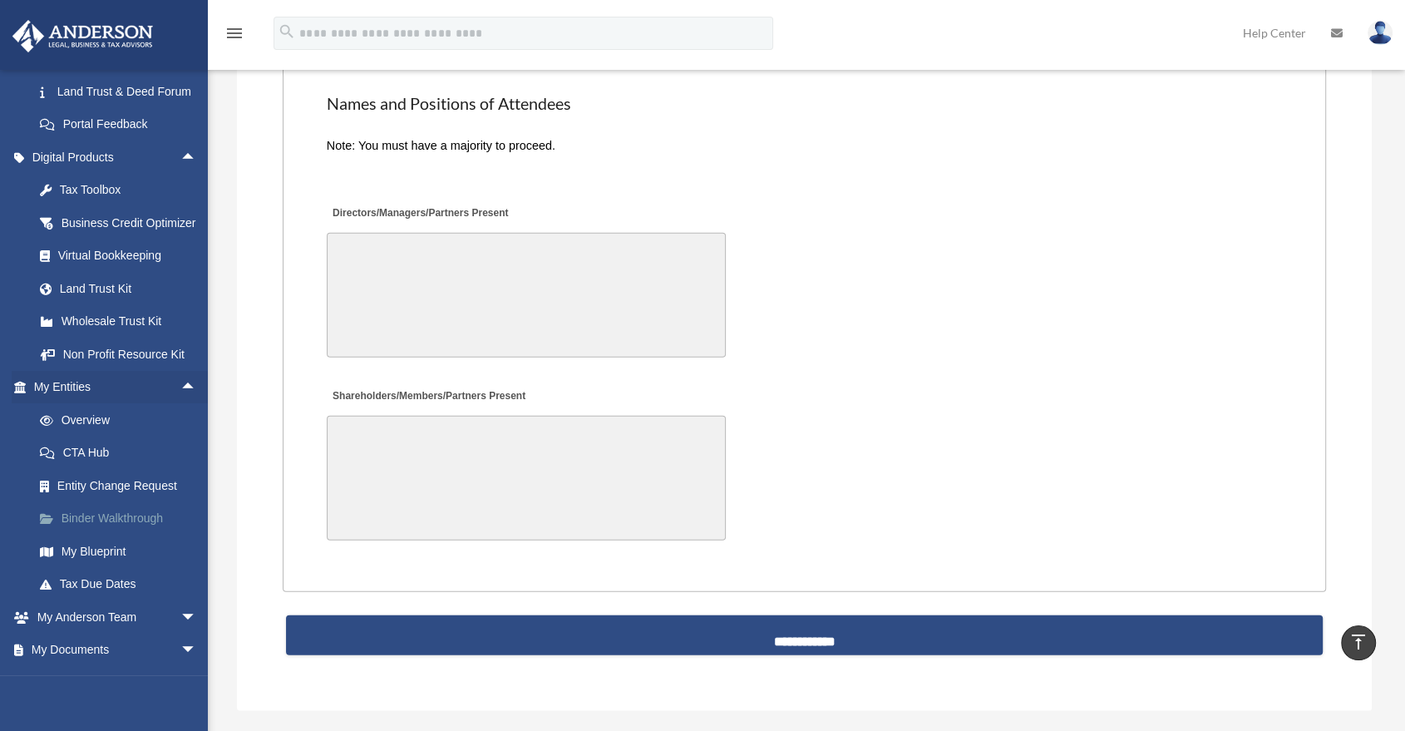
scroll to position [461, 0]
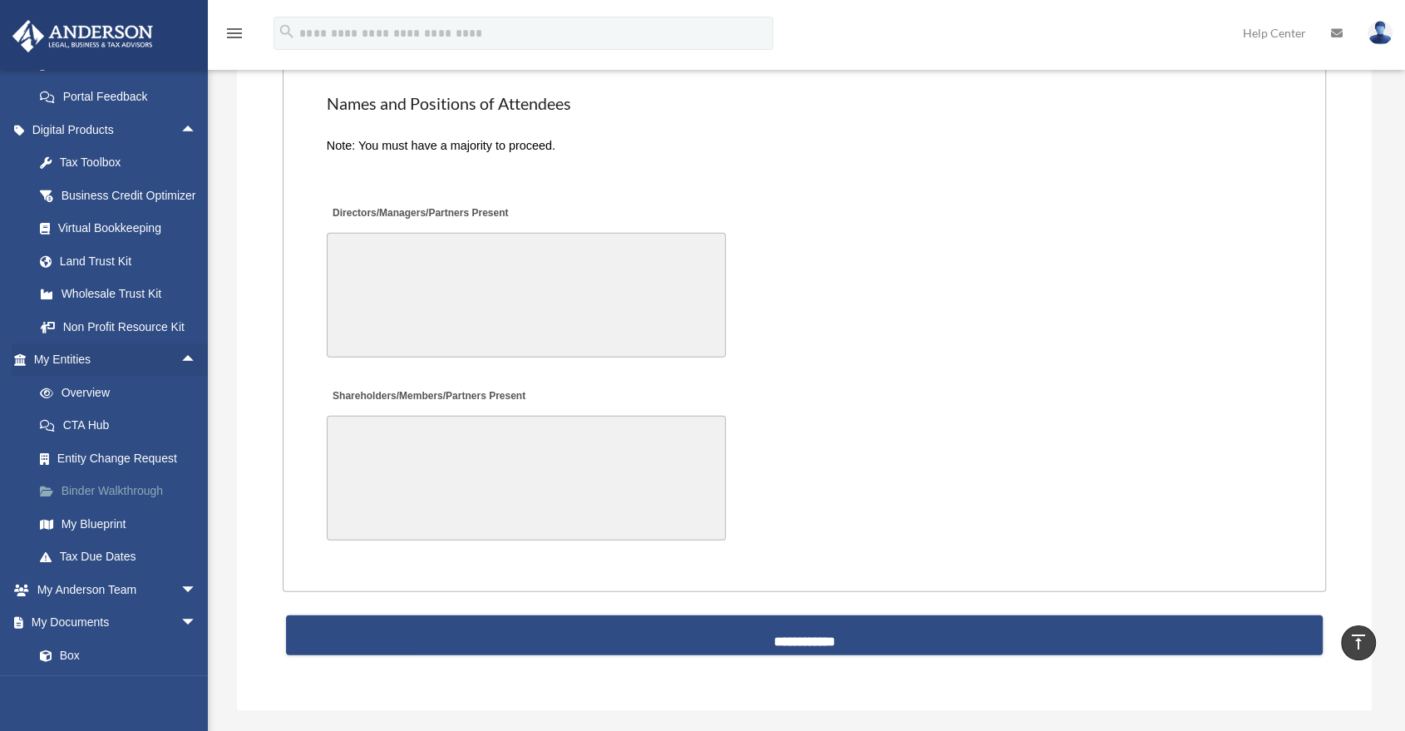
click at [120, 508] on link "Binder Walkthrough" at bounding box center [122, 491] width 199 height 33
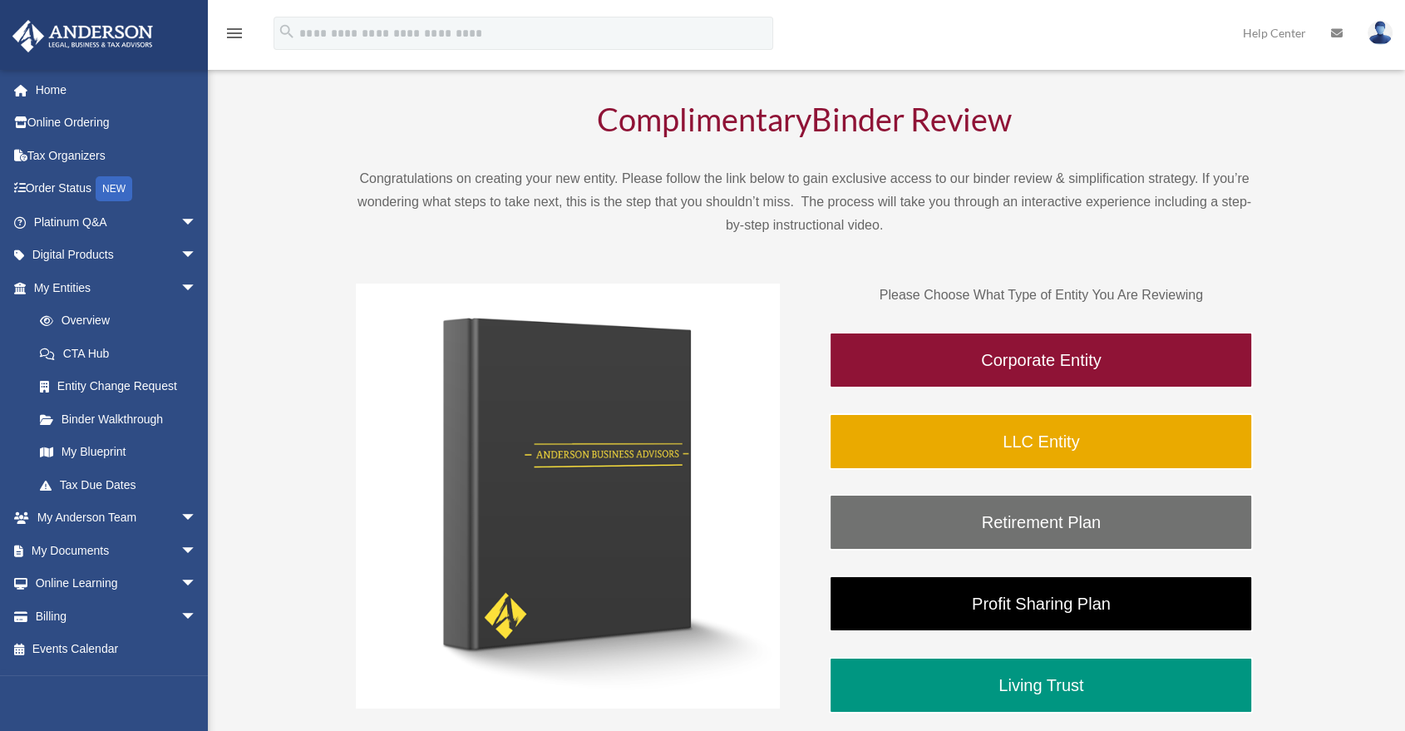
scroll to position [185, 0]
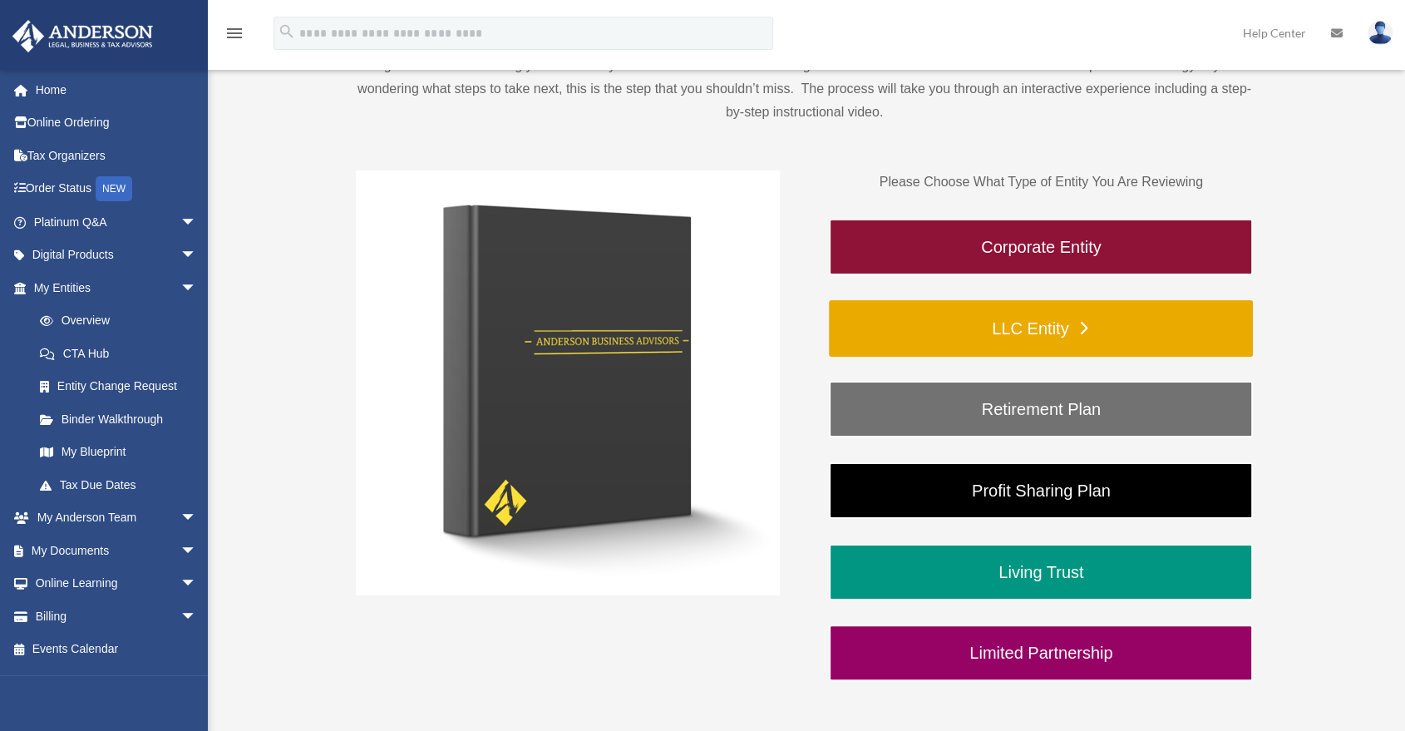
click at [982, 330] on link "LLC Entity" at bounding box center [1041, 328] width 424 height 57
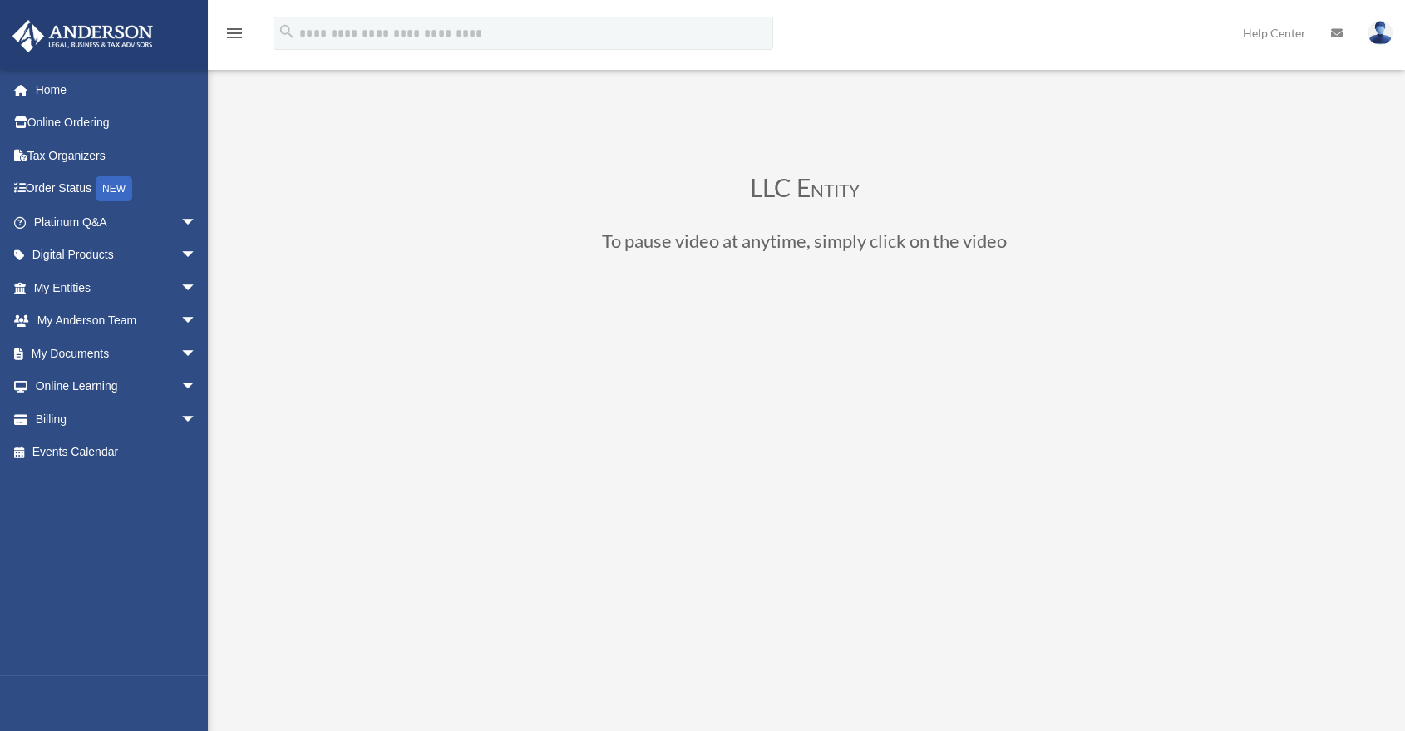
scroll to position [92, 0]
